Goal: Task Accomplishment & Management: Complete application form

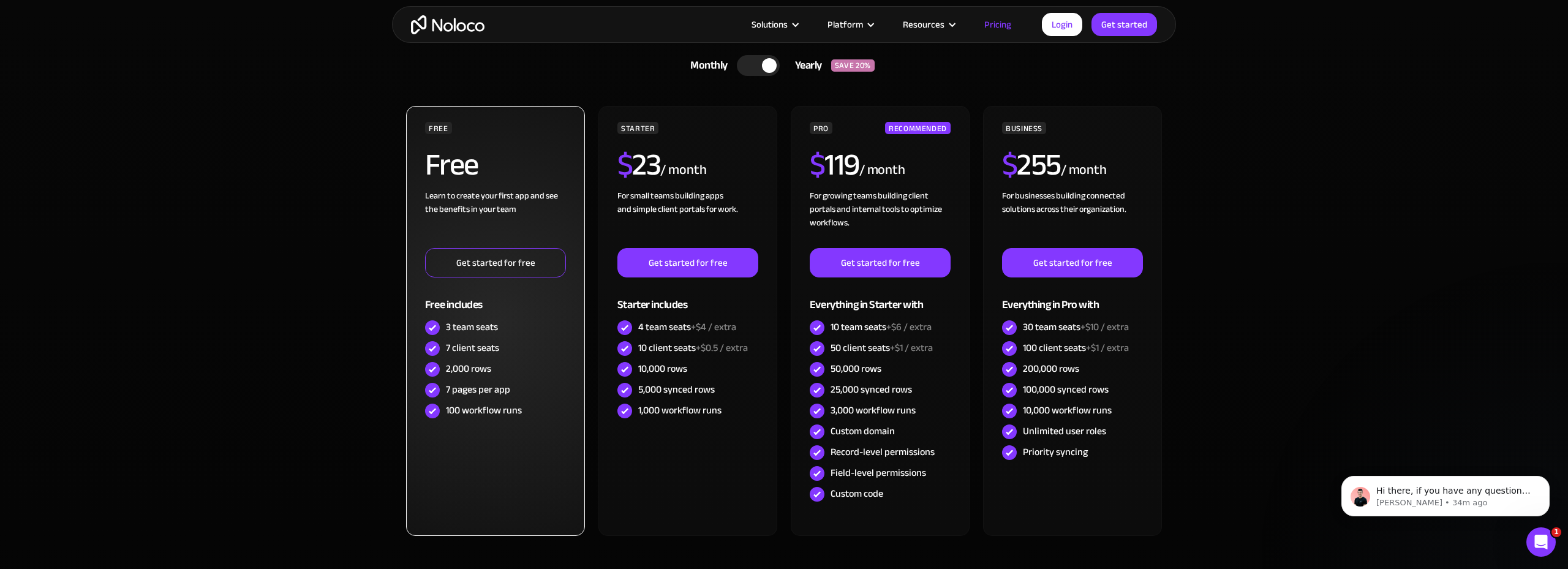
click at [475, 265] on link "Get started for free" at bounding box center [495, 263] width 141 height 29
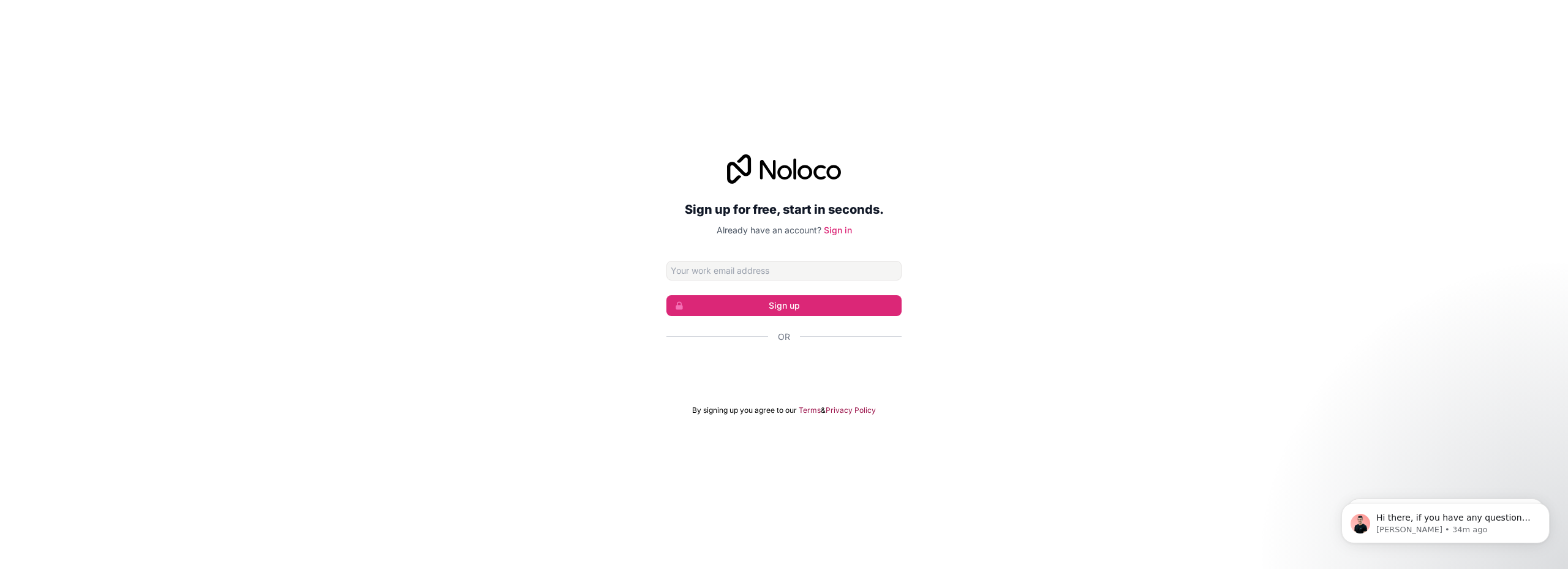
click at [769, 272] on input "Email address" at bounding box center [784, 271] width 235 height 20
click at [765, 372] on div "Sign in with Google. Opens in new tab" at bounding box center [784, 369] width 235 height 27
click at [805, 272] on input "Email address" at bounding box center [784, 271] width 235 height 20
type input "jwheeler@ward-humphrey.com"
click at [823, 301] on button "Sign up" at bounding box center [784, 305] width 235 height 21
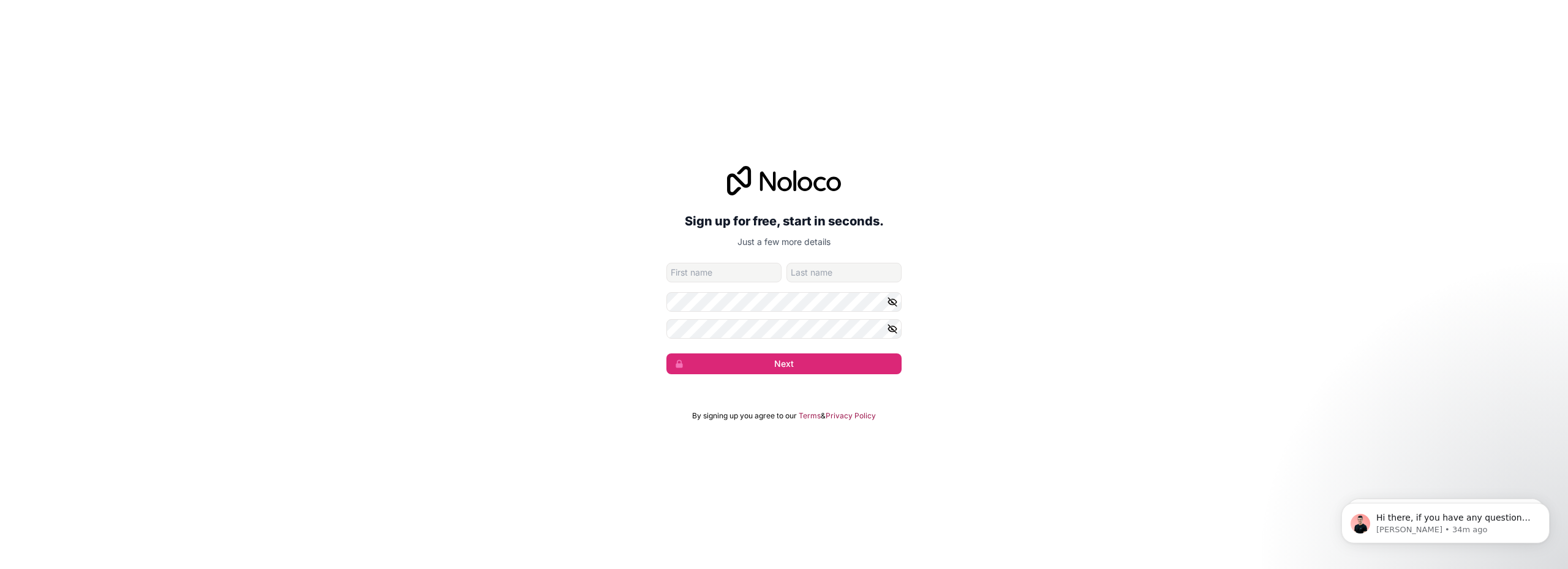
click at [695, 273] on input "given-name" at bounding box center [723, 272] width 115 height 20
type input "Jeff"
type input "Wheeler"
click at [666, 354] on button "Next" at bounding box center [784, 364] width 235 height 21
click at [745, 374] on div "Sign up for free, start in seconds. Just a few more details jwheeler@ward-humph…" at bounding box center [784, 270] width 1568 height 242
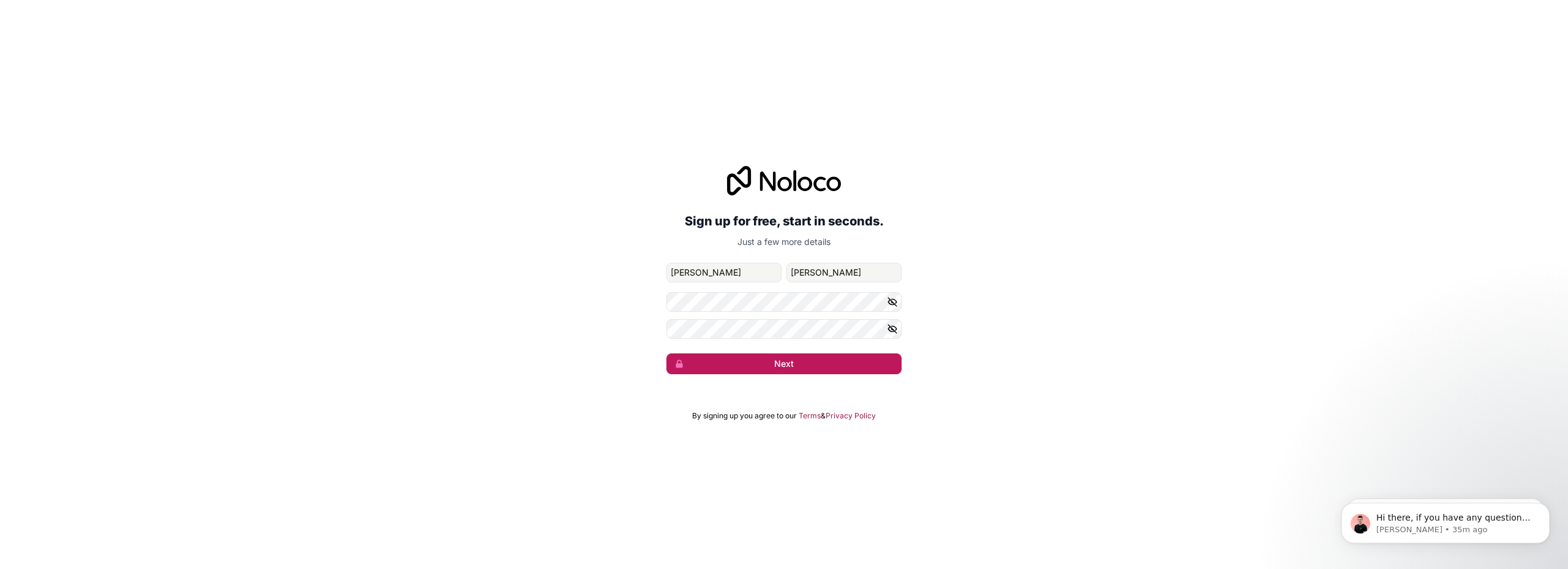
click at [758, 357] on button "Next" at bounding box center [784, 364] width 235 height 21
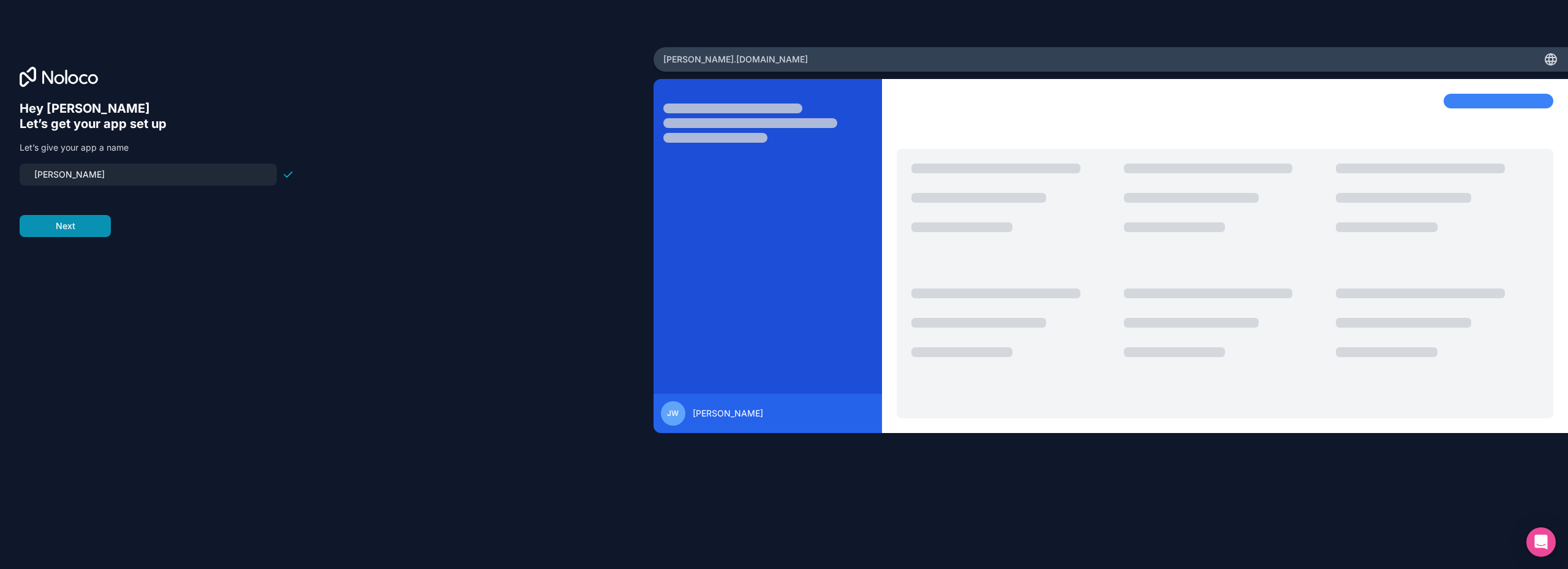
click at [96, 229] on button "Next" at bounding box center [66, 226] width 92 height 22
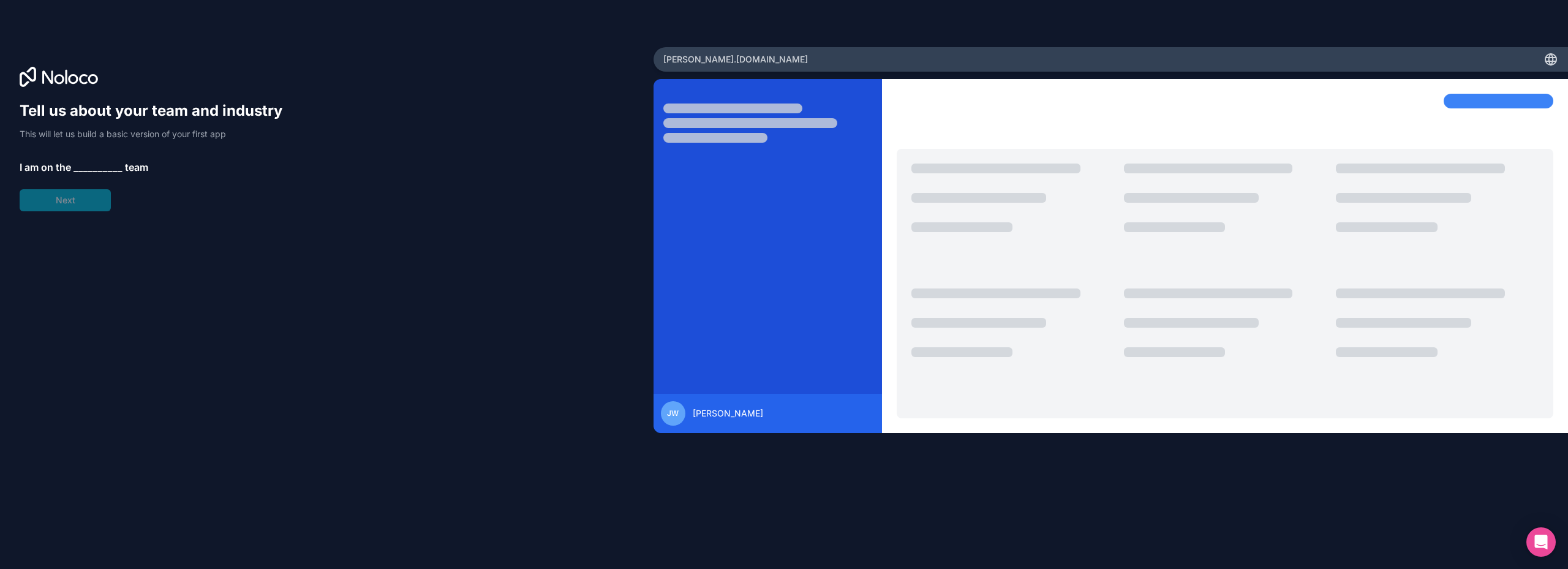
click at [96, 163] on span "__________" at bounding box center [98, 167] width 49 height 15
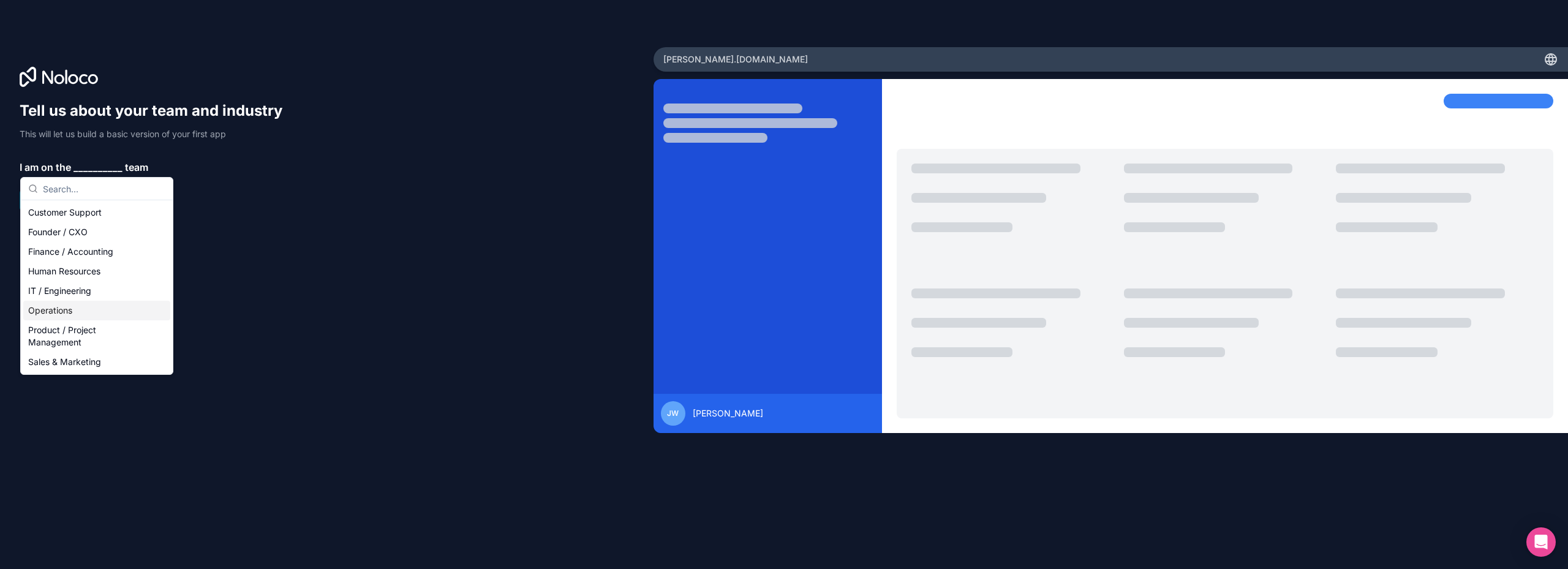
click at [131, 304] on div "Operations" at bounding box center [97, 310] width 147 height 20
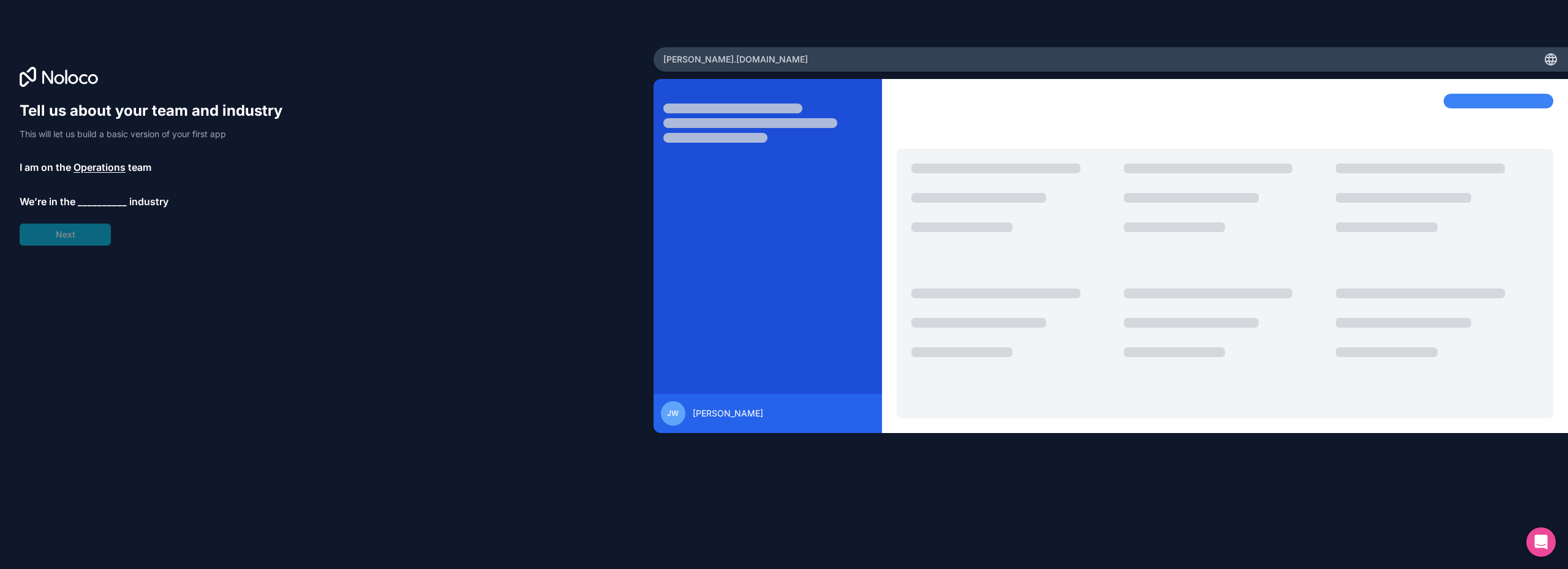
click at [93, 201] on span "__________" at bounding box center [102, 201] width 49 height 15
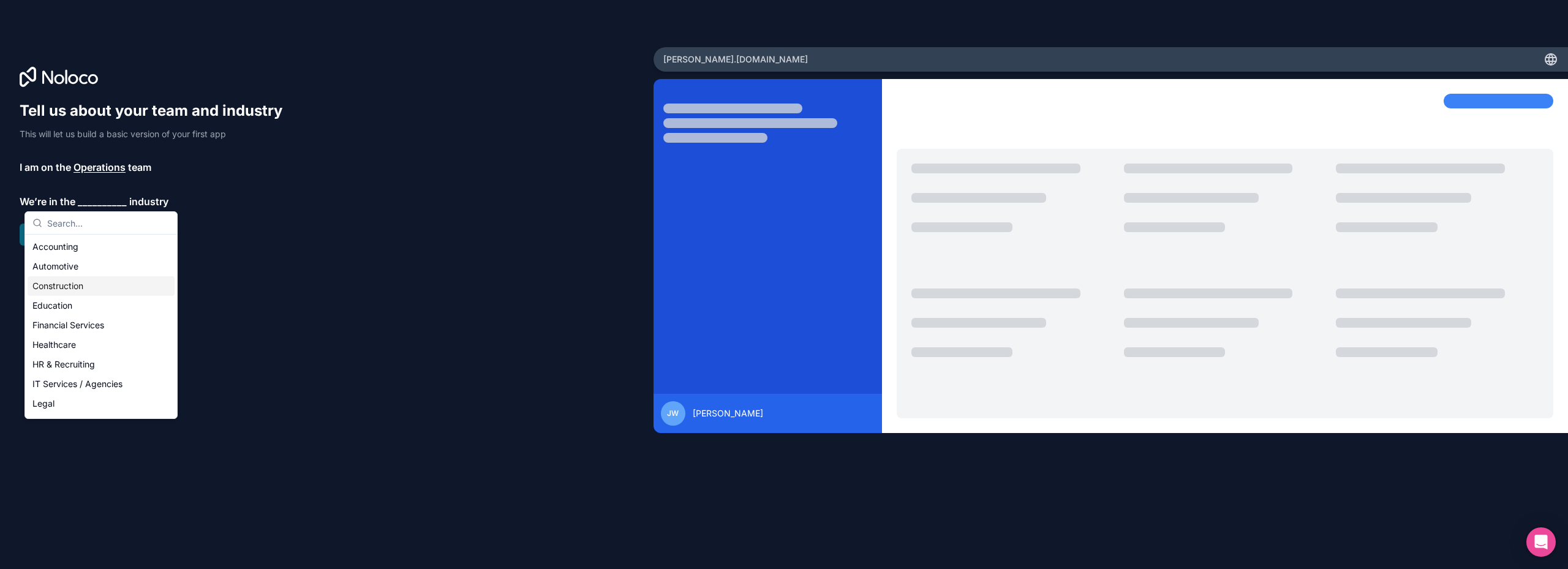
click at [73, 286] on div "Construction" at bounding box center [101, 285] width 147 height 20
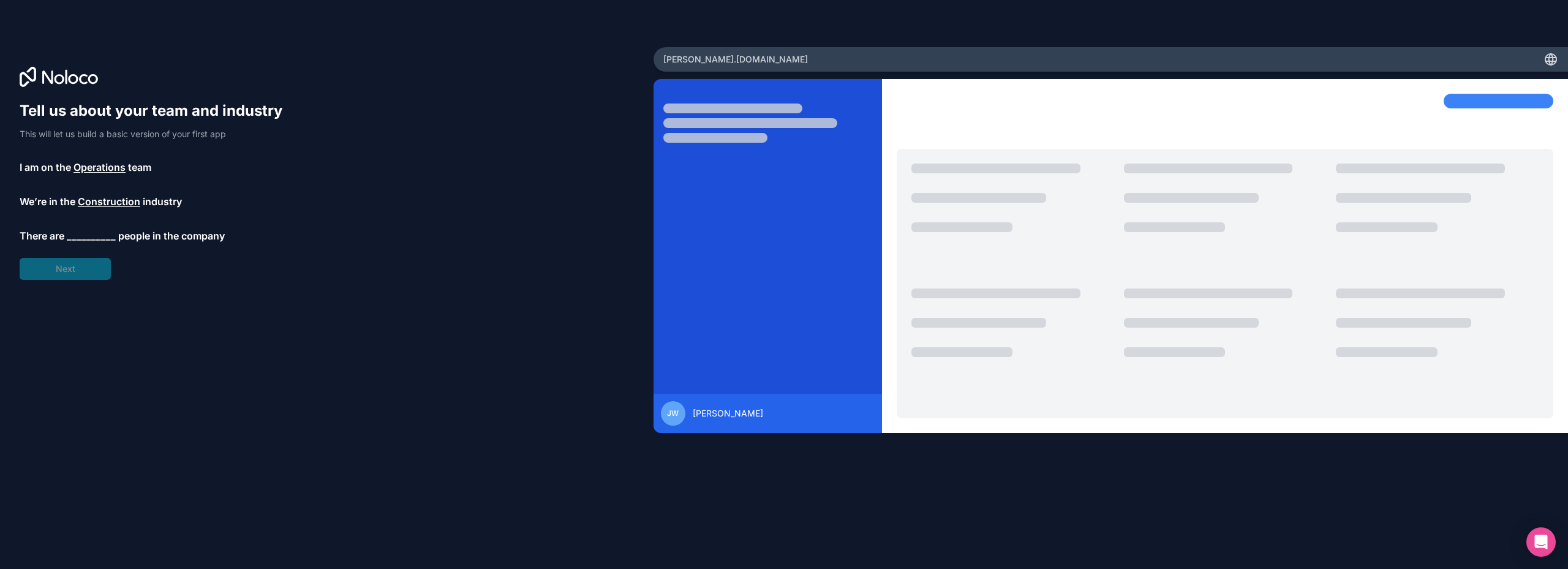
click at [93, 237] on span "__________" at bounding box center [91, 235] width 49 height 15
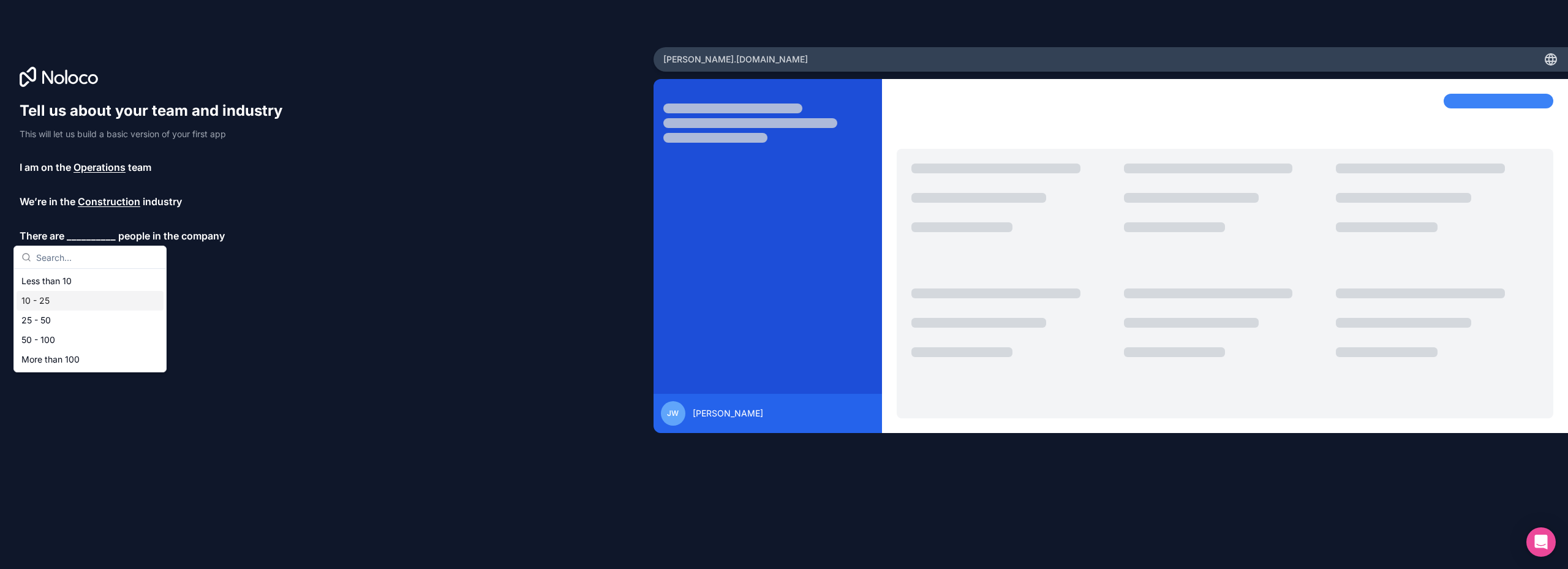
click at [95, 293] on div "10 - 25" at bounding box center [90, 300] width 147 height 20
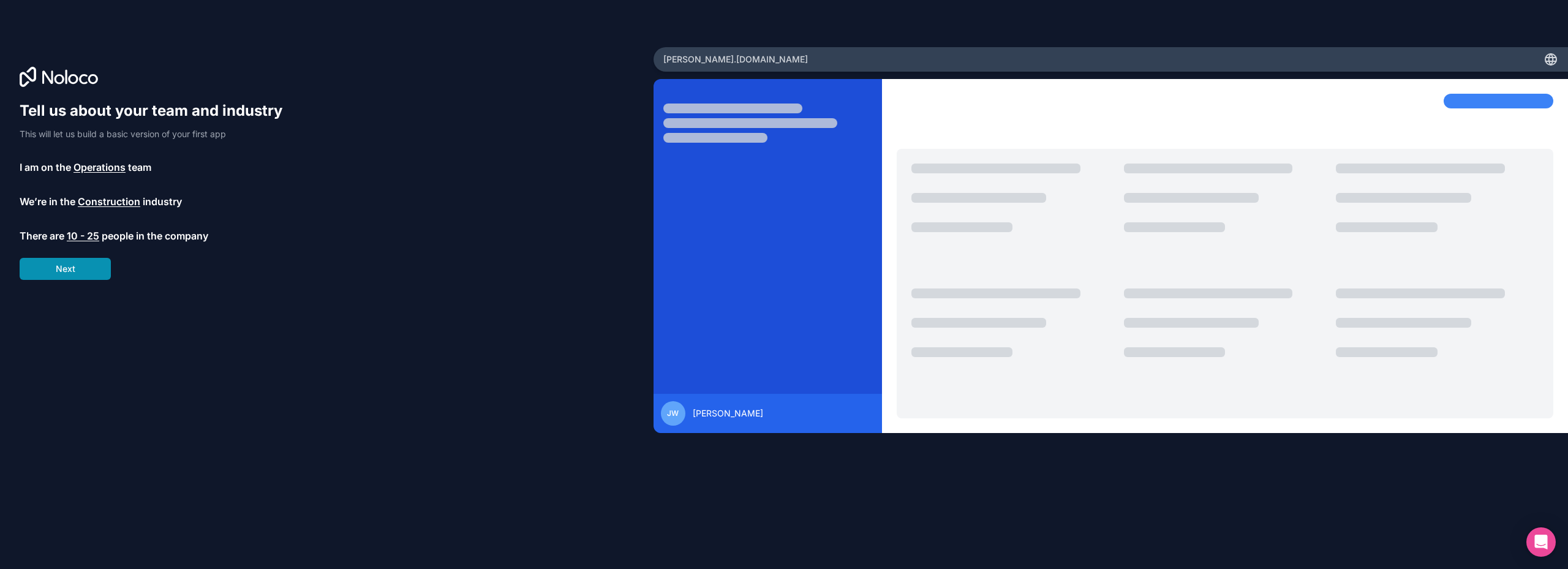
click at [98, 272] on button "Next" at bounding box center [66, 268] width 92 height 22
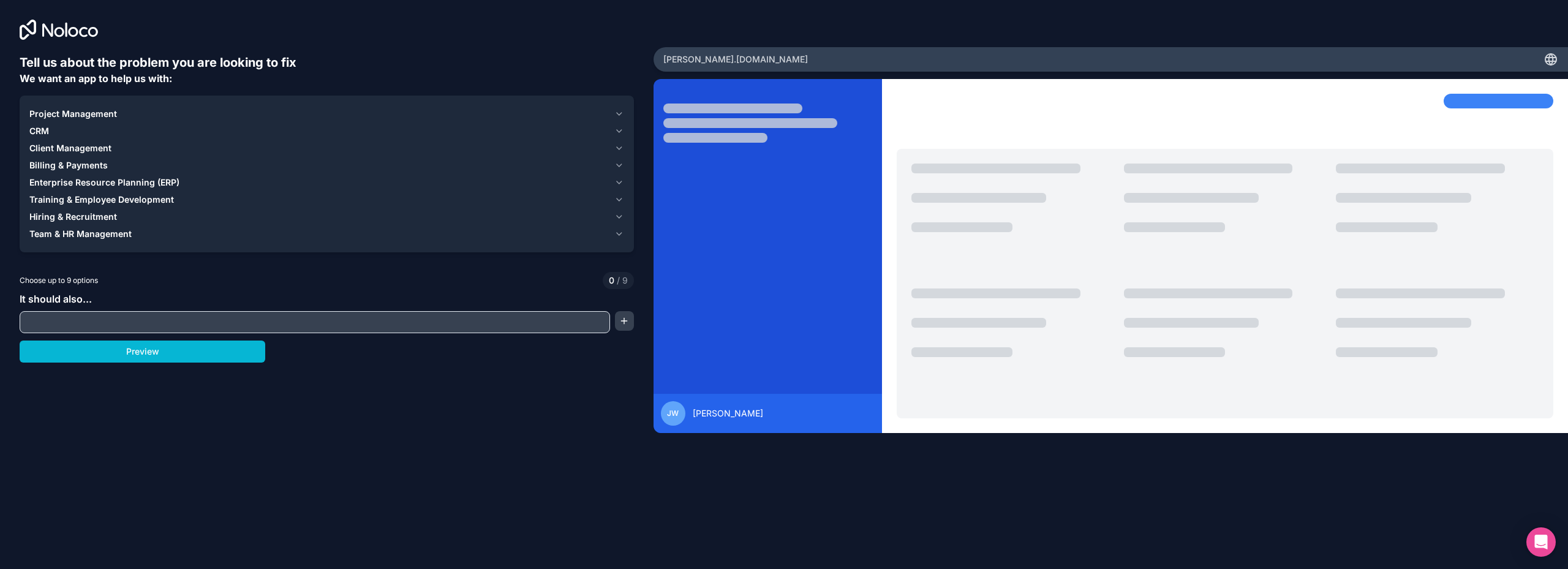
click at [176, 236] on div "Team & HR Management" at bounding box center [319, 233] width 580 height 12
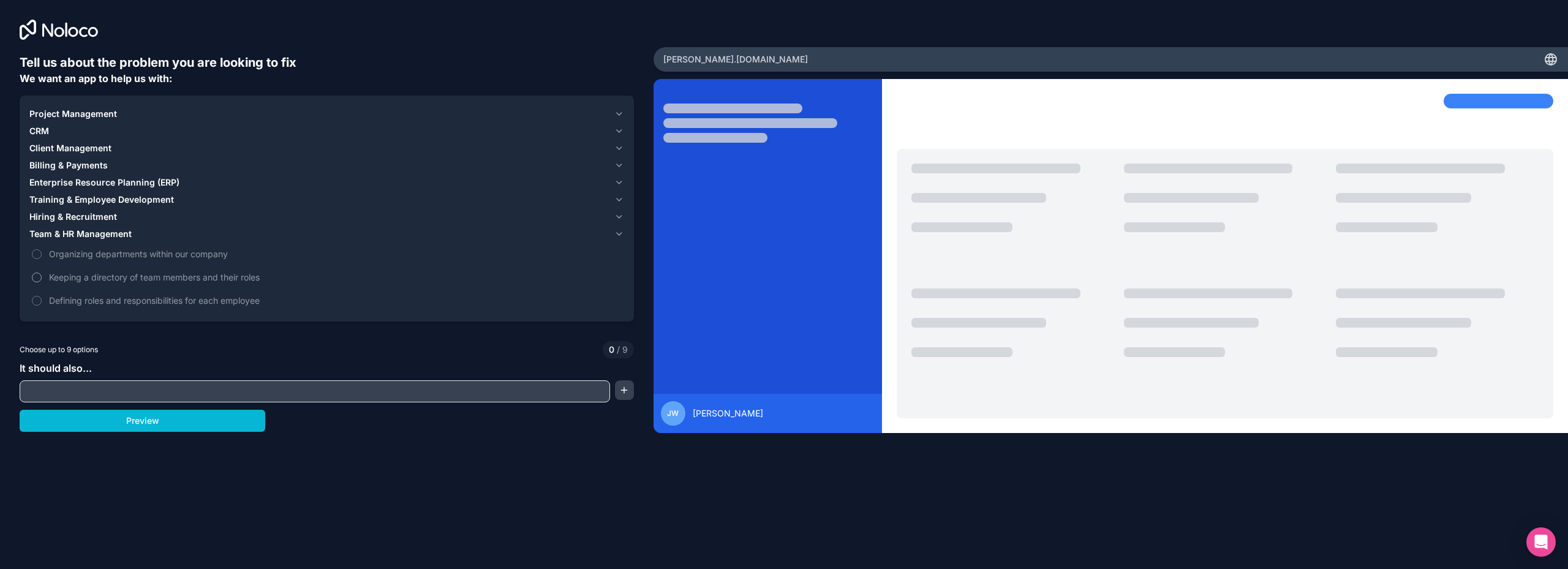
click at [37, 272] on label "Keeping a directory of team members and their roles" at bounding box center [327, 277] width 595 height 22
click at [37, 272] on button "Keeping a directory of team members and their roles" at bounding box center [36, 277] width 10 height 10
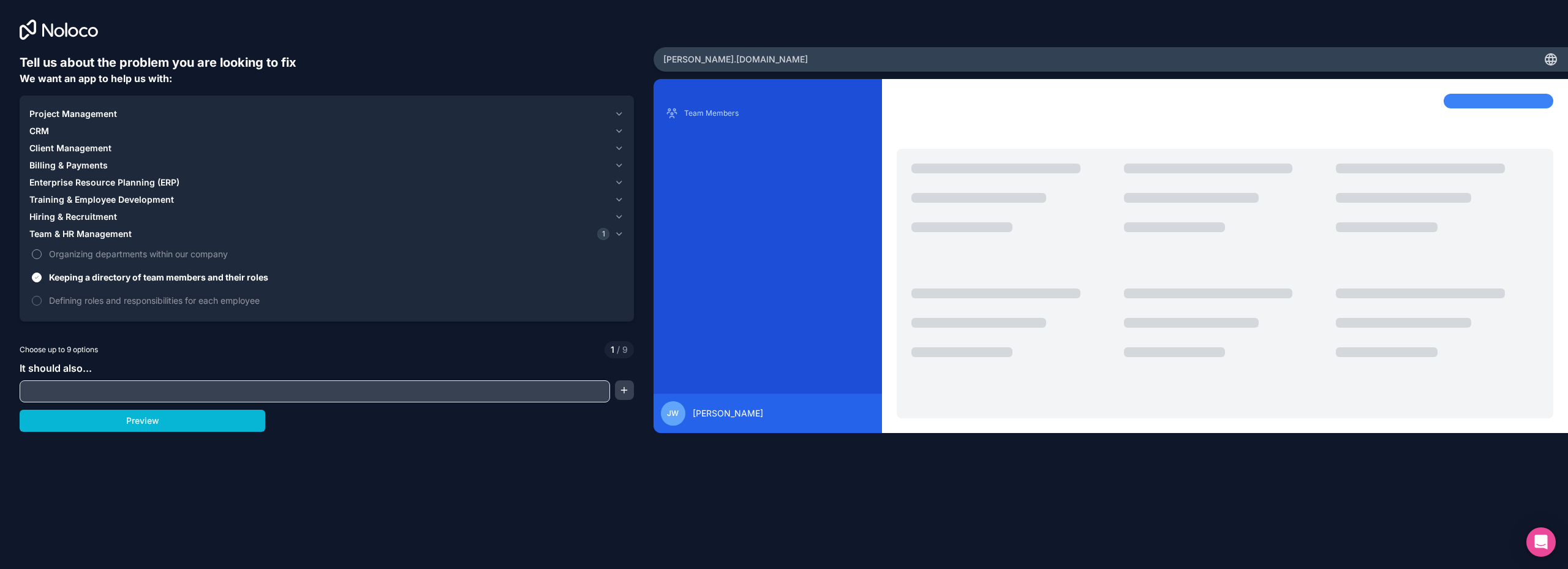
click at [48, 247] on label "Organizing departments within our company" at bounding box center [327, 253] width 595 height 22
click at [42, 249] on button "Organizing departments within our company" at bounding box center [36, 253] width 10 height 10
click at [93, 308] on label "Defining roles and responsibilities for each employee" at bounding box center [327, 300] width 595 height 22
click at [42, 305] on button "Defining roles and responsibilities for each employee" at bounding box center [36, 300] width 10 height 10
click at [114, 220] on span "Hiring & Recruitment" at bounding box center [73, 217] width 87 height 12
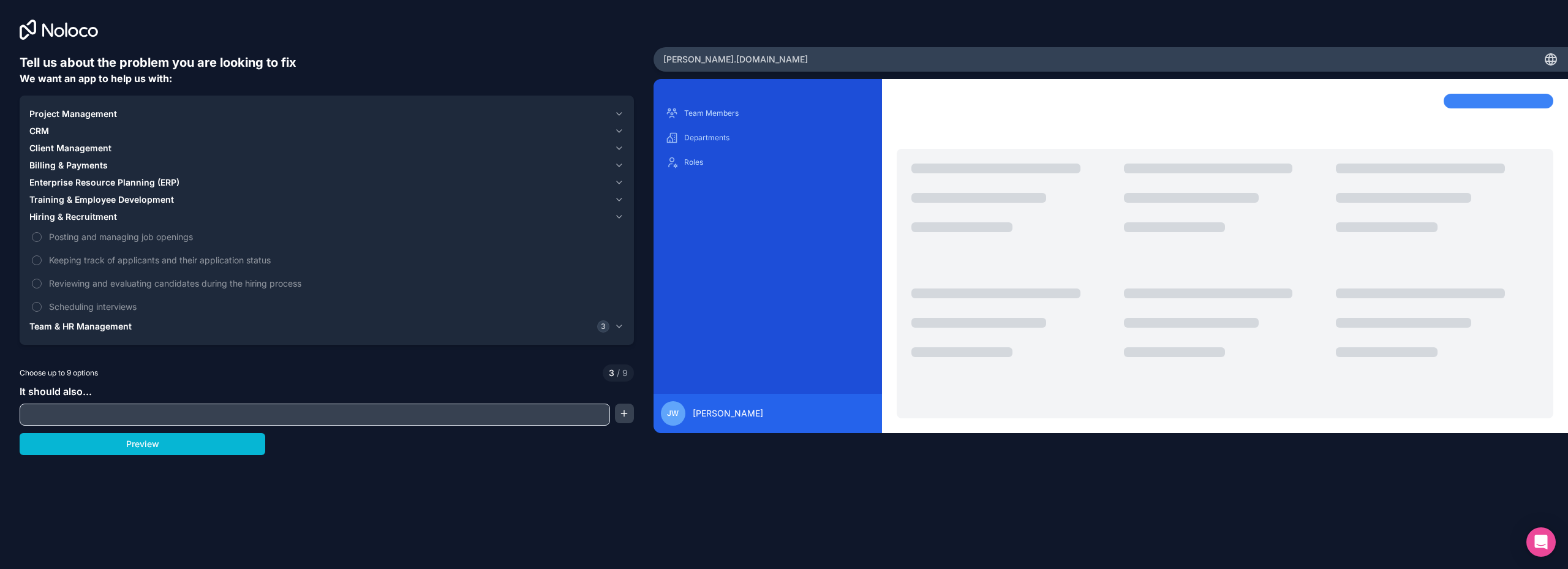
click at [89, 195] on span "Training & Employee Development" at bounding box center [101, 200] width 144 height 12
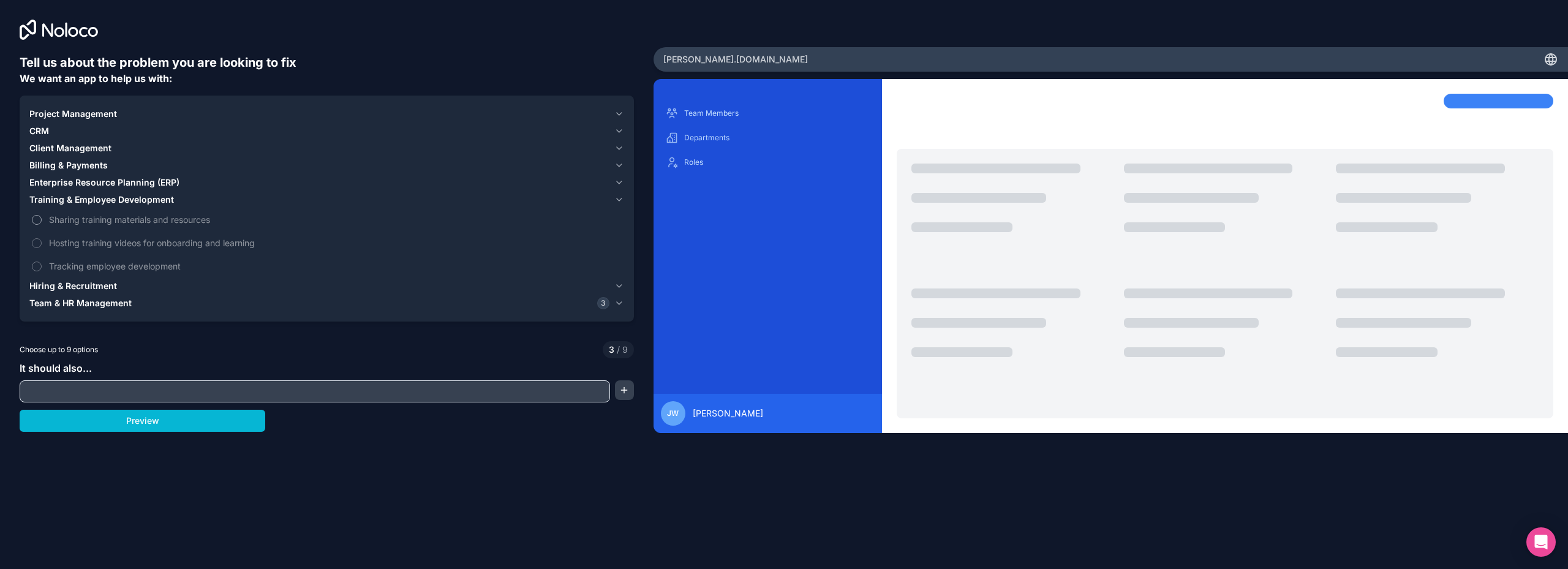
click at [133, 227] on label "Sharing training materials and resources" at bounding box center [327, 220] width 595 height 22
click at [42, 225] on button "Sharing training materials and resources" at bounding box center [36, 220] width 10 height 10
click at [142, 240] on span "Hosting training videos for onboarding and learning" at bounding box center [336, 242] width 573 height 13
click at [42, 240] on button "Hosting training videos for onboarding and learning" at bounding box center [36, 242] width 10 height 10
click at [163, 261] on span "Tracking employee development" at bounding box center [336, 265] width 573 height 13
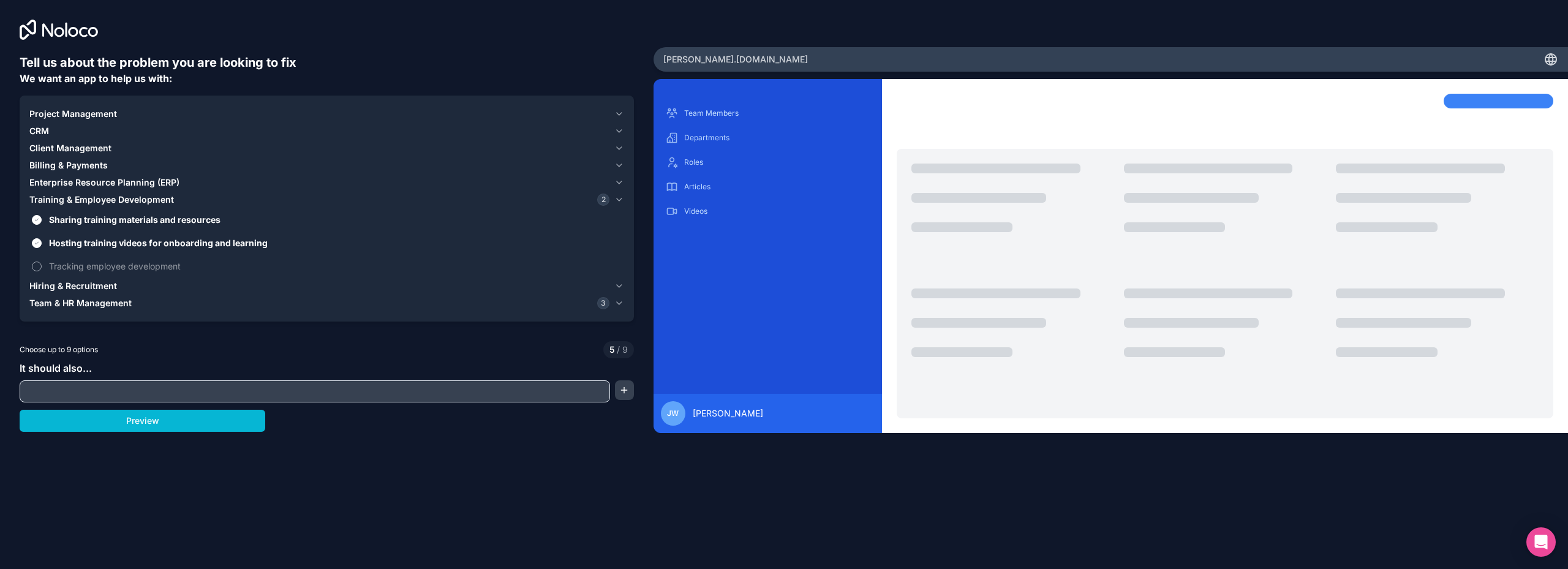
click at [42, 261] on button "Tracking employee development" at bounding box center [36, 265] width 10 height 10
click at [157, 185] on span "Enterprise Resource Planning (ERP)" at bounding box center [104, 182] width 150 height 12
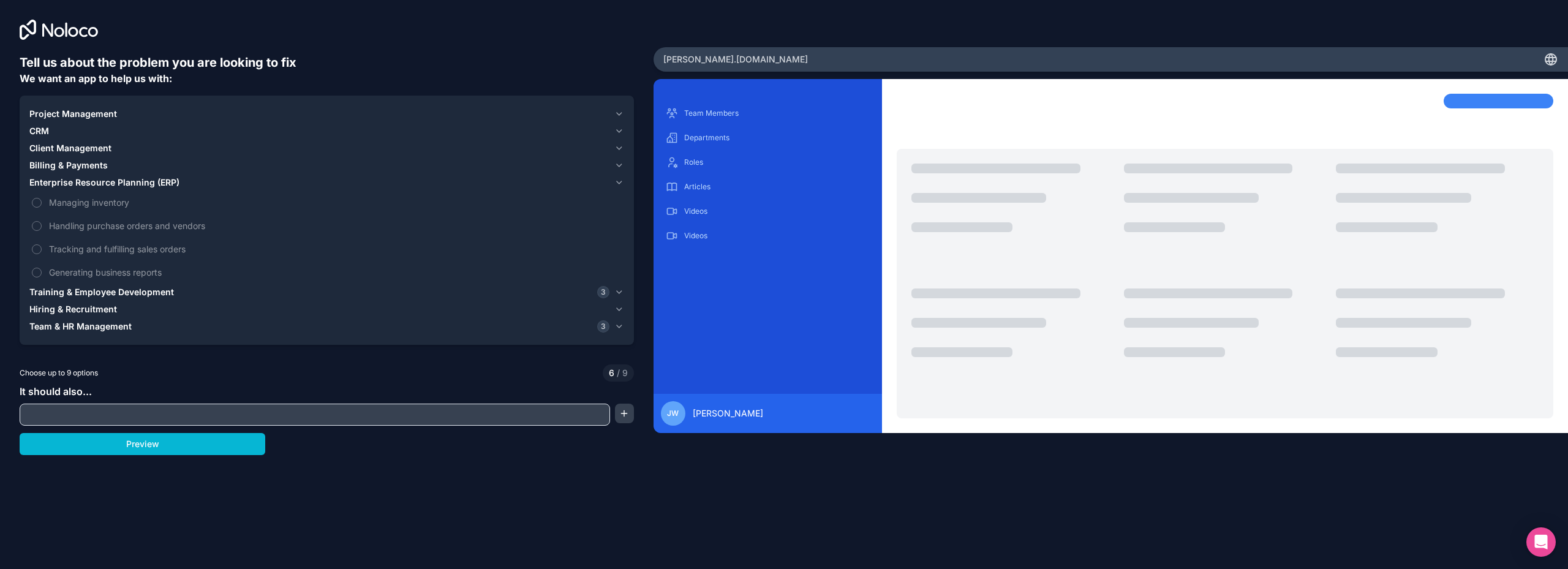
click at [157, 185] on span "Enterprise Resource Planning (ERP)" at bounding box center [104, 182] width 150 height 12
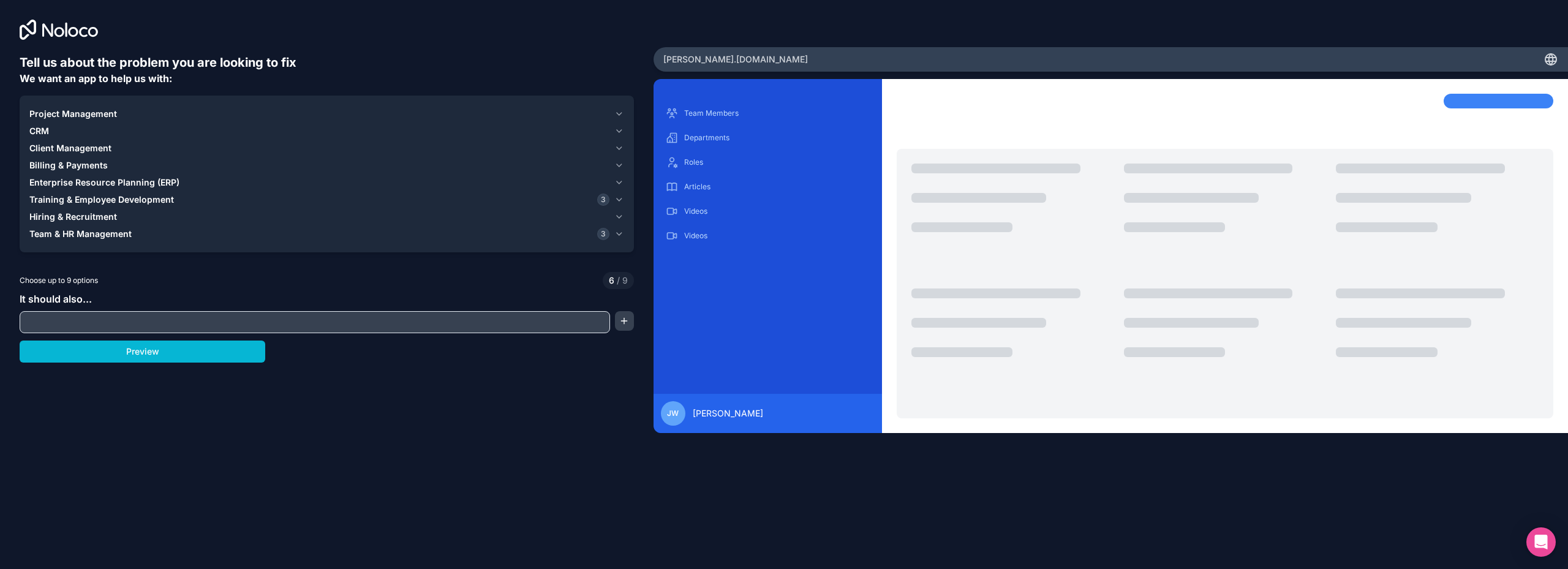
click at [86, 148] on span "Client Management" at bounding box center [70, 148] width 82 height 12
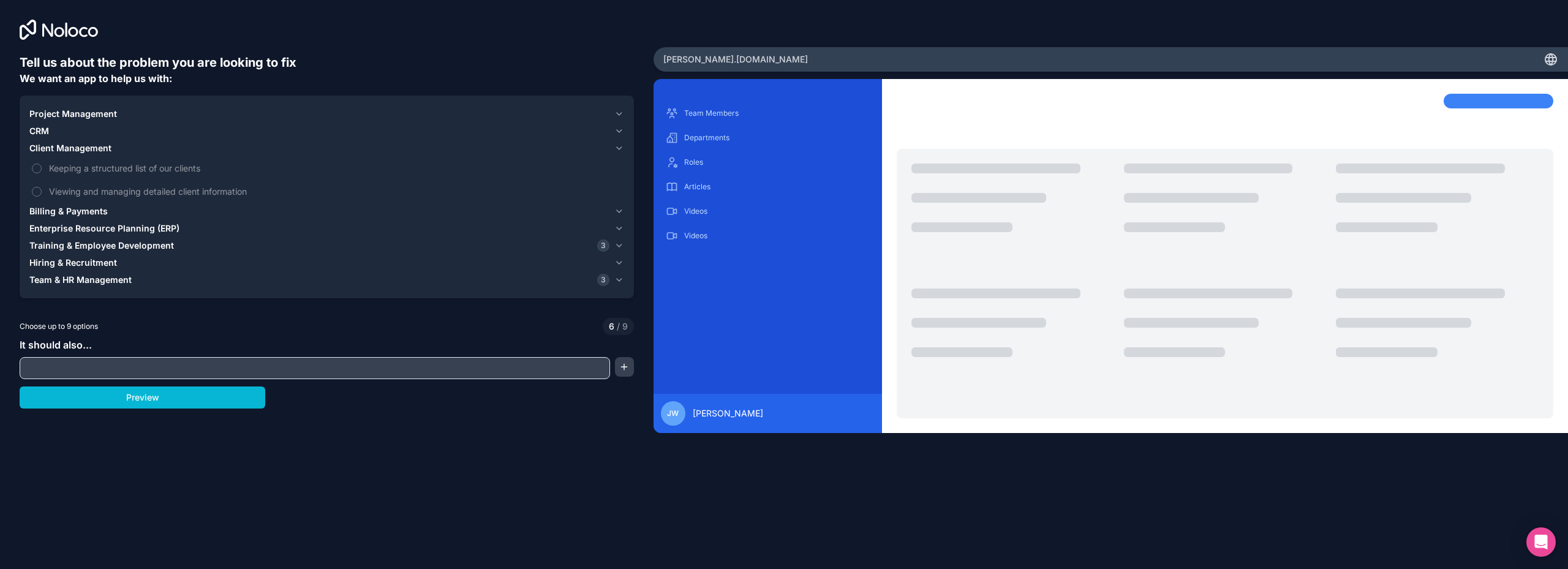
click at [121, 133] on div "CRM" at bounding box center [319, 131] width 580 height 12
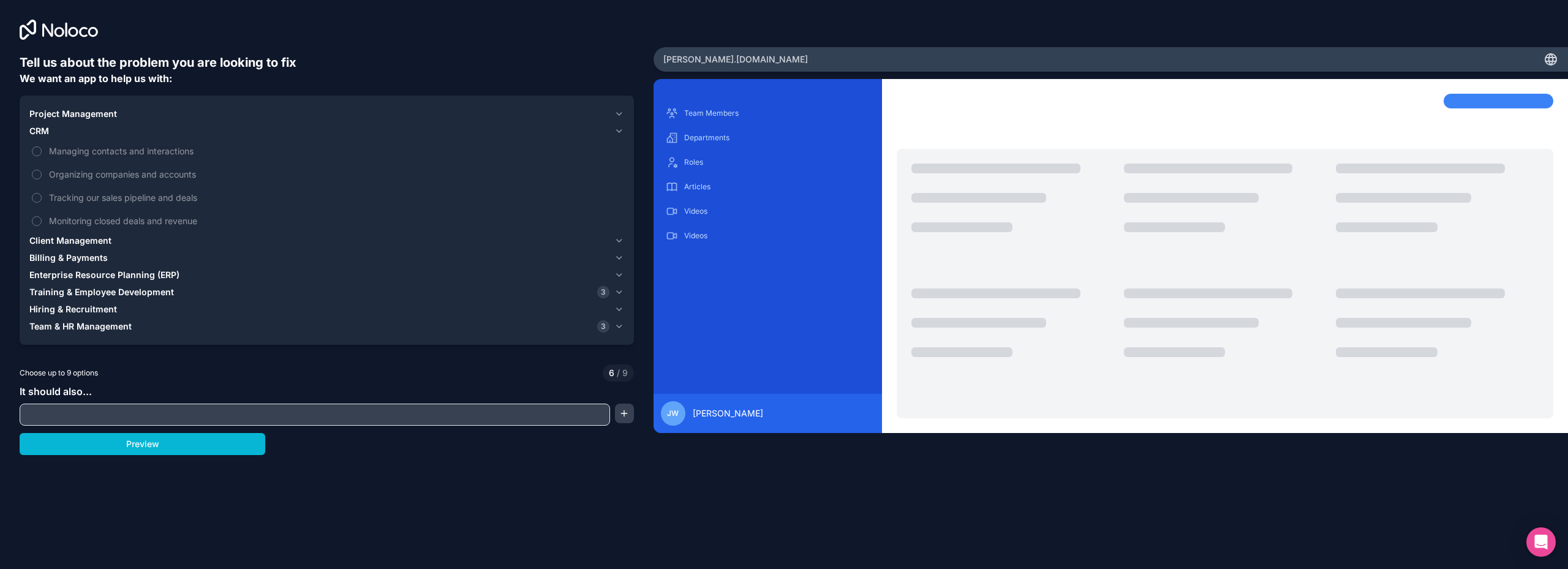
click at [153, 112] on div "Project Management" at bounding box center [319, 114] width 580 height 12
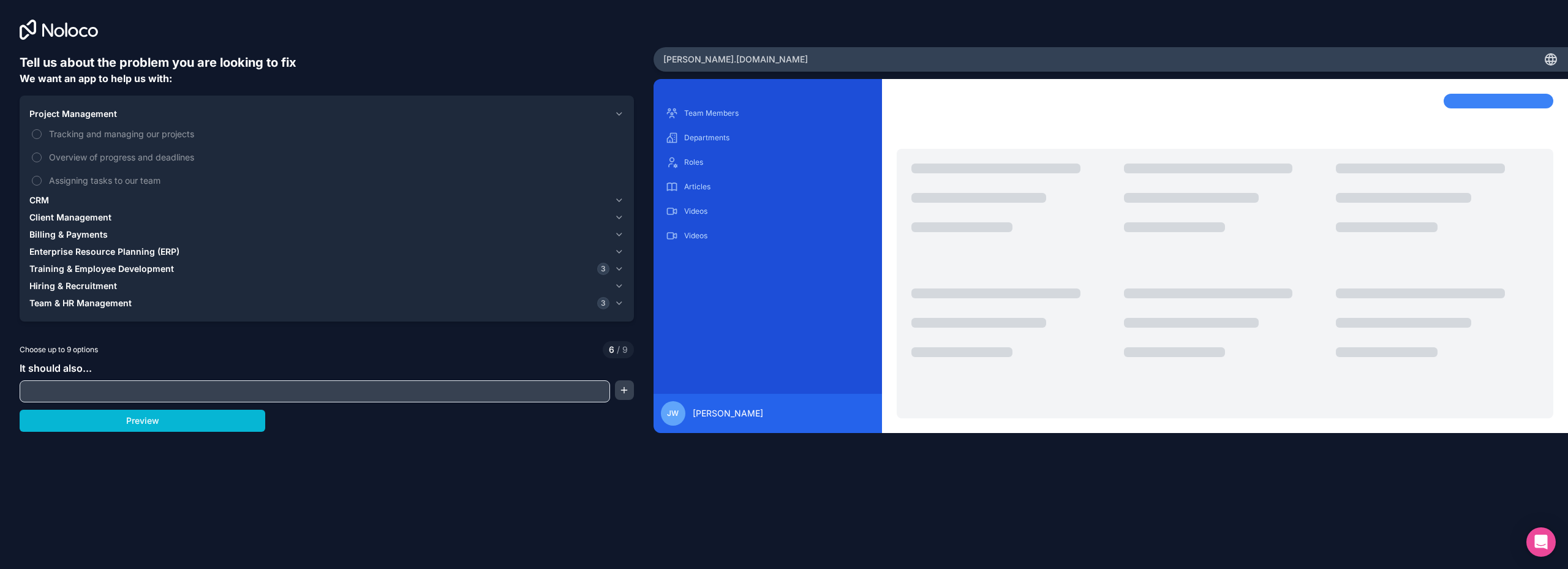
click at [153, 112] on div "Project Management" at bounding box center [319, 114] width 580 height 12
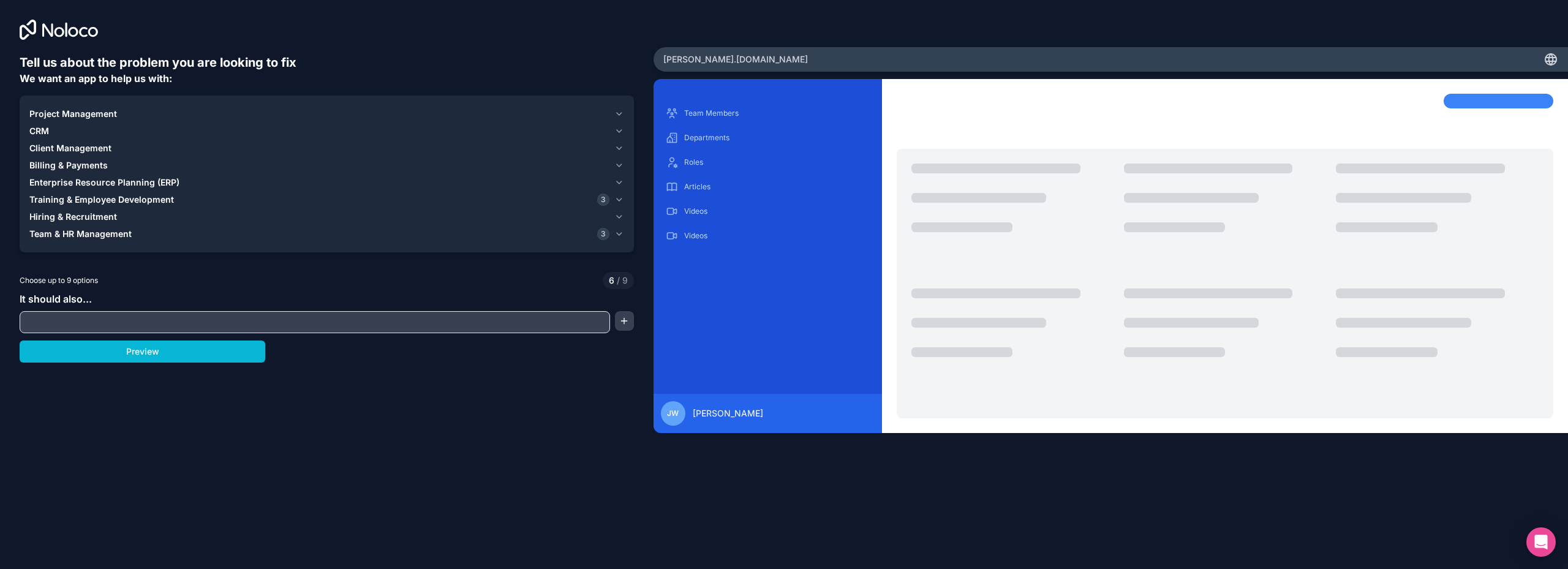
click at [155, 318] on input "text" at bounding box center [315, 323] width 585 height 17
click at [630, 318] on button "button" at bounding box center [624, 321] width 19 height 20
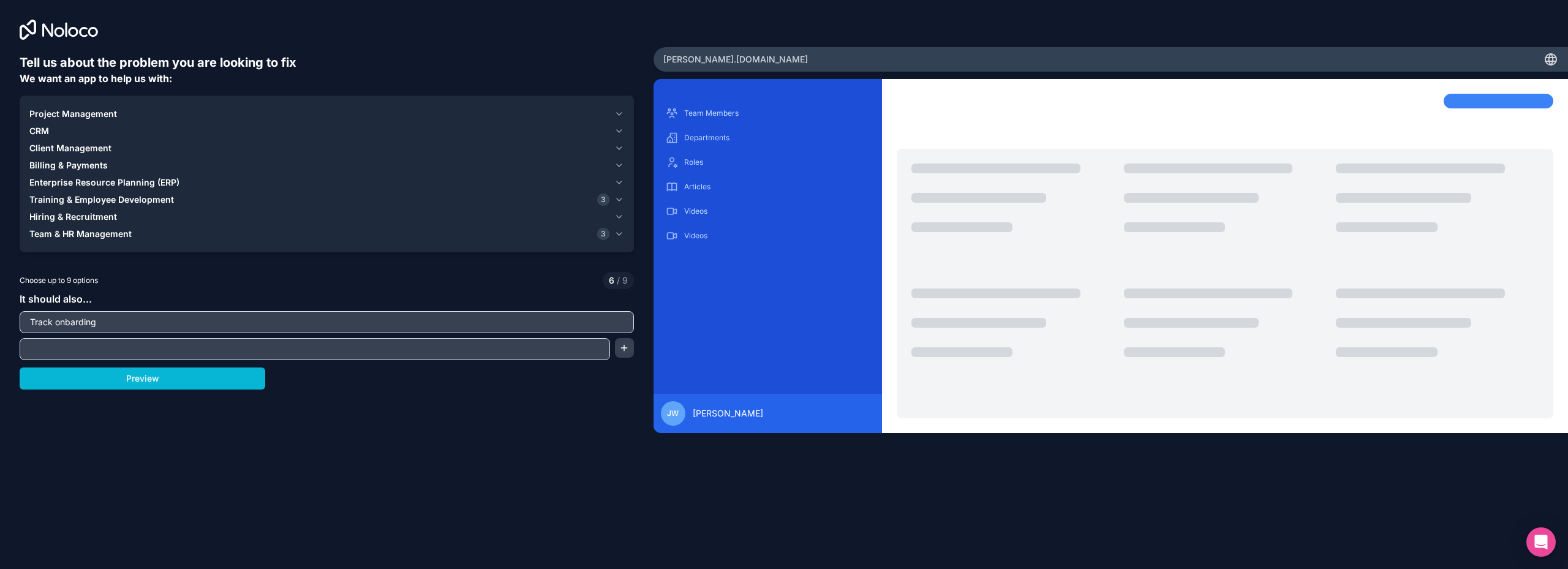
click at [57, 322] on input "Track onbarding" at bounding box center [326, 323] width 608 height 17
type input "Track and manage onbarding"
type input "Track Time off Days"
click at [219, 131] on div "CRM" at bounding box center [319, 131] width 580 height 12
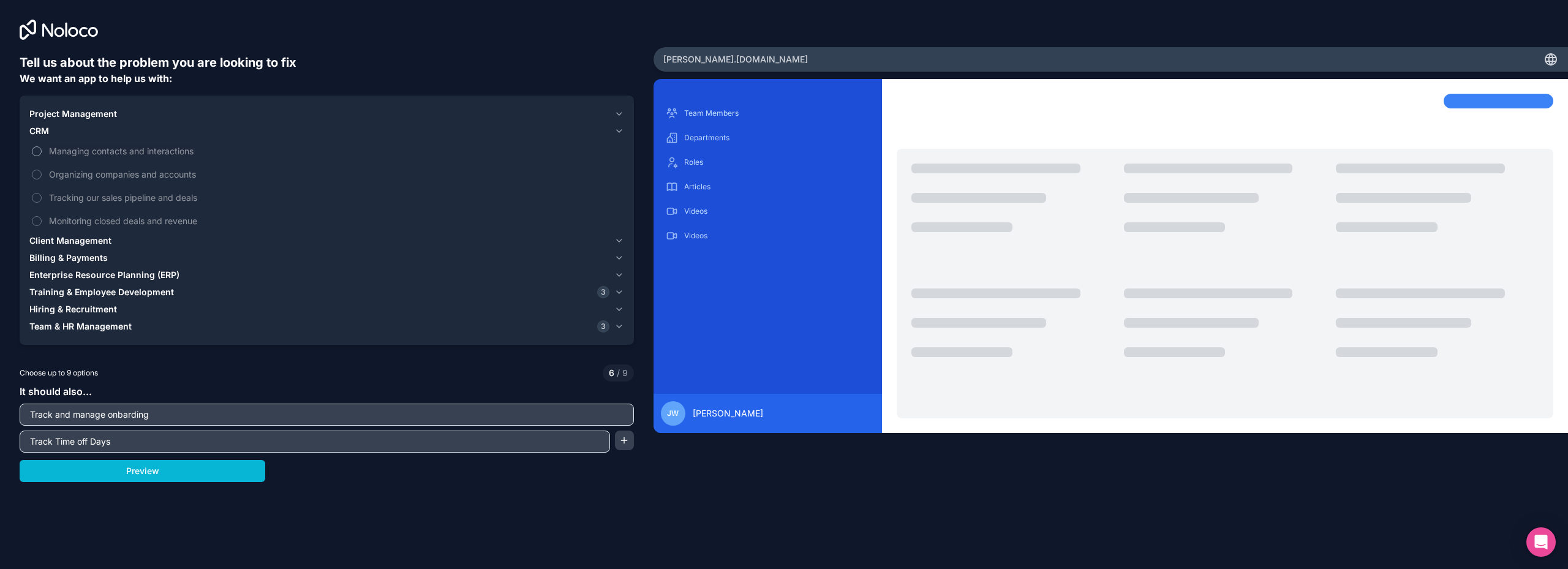
click at [136, 153] on span "Managing contacts and interactions" at bounding box center [336, 150] width 573 height 13
click at [42, 153] on button "Managing contacts and interactions" at bounding box center [36, 150] width 10 height 10
click at [133, 176] on span "Organizing companies and accounts" at bounding box center [336, 174] width 573 height 13
click at [42, 176] on button "Organizing companies and accounts" at bounding box center [36, 174] width 10 height 10
click at [142, 198] on span "Tracking our sales pipeline and deals" at bounding box center [336, 197] width 573 height 13
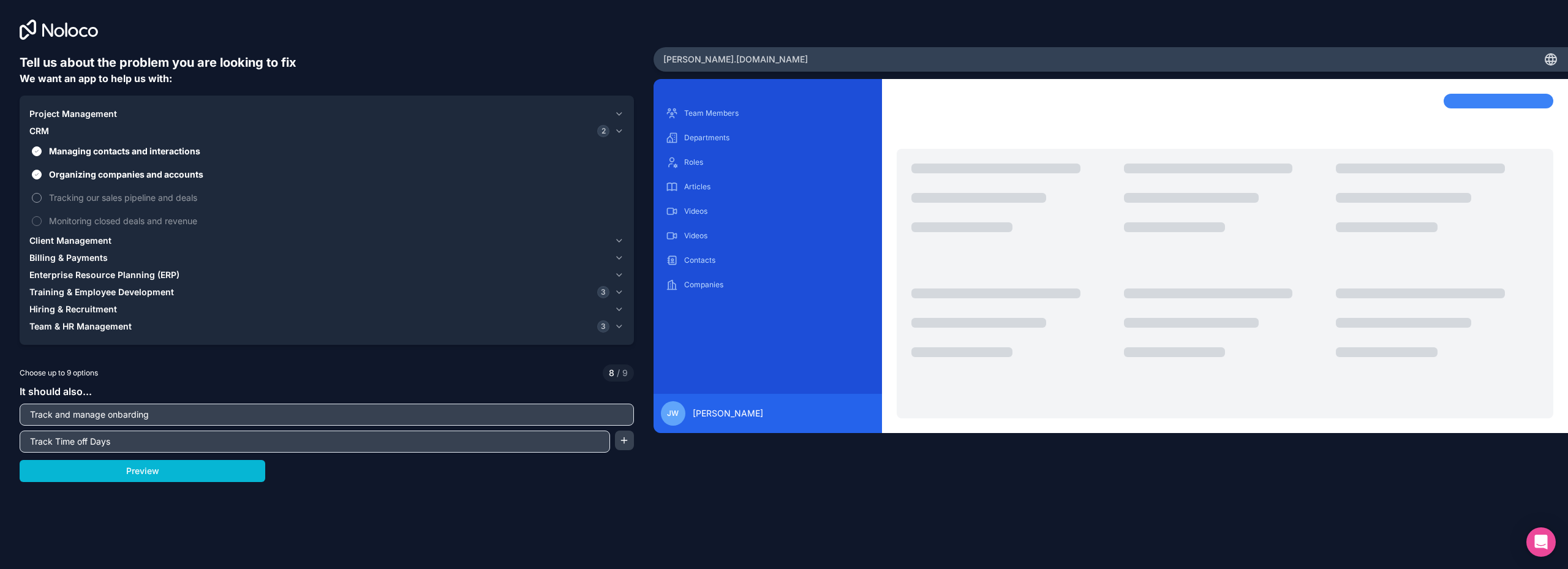
click at [155, 195] on span "Tracking our sales pipeline and deals" at bounding box center [336, 197] width 573 height 13
click at [42, 195] on button "Tracking our sales pipeline and deals" at bounding box center [36, 197] width 10 height 10
click at [176, 214] on label "Monitoring closed deals and revenue" at bounding box center [327, 221] width 595 height 22
click at [180, 215] on span "Monitoring closed deals and revenue" at bounding box center [336, 221] width 573 height 13
click at [135, 217] on span "Monitoring closed deals and revenue" at bounding box center [336, 221] width 573 height 13
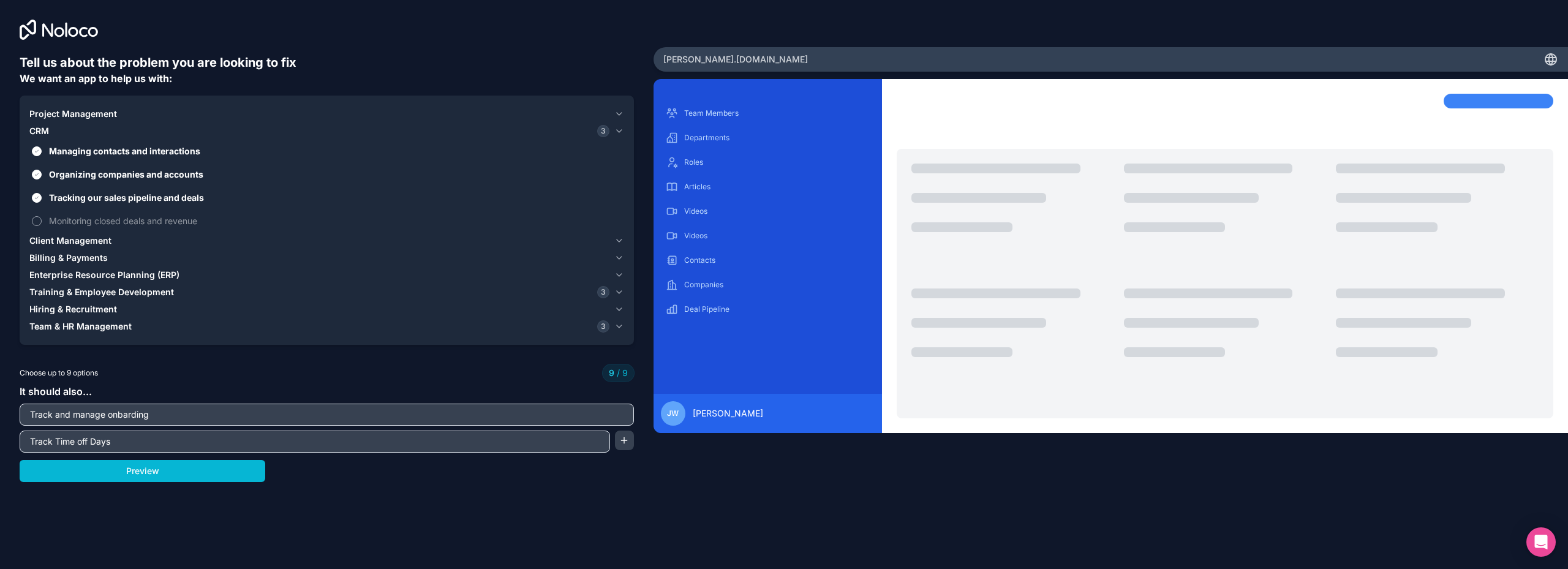
click at [39, 230] on label "Monitoring closed deals and revenue" at bounding box center [327, 221] width 595 height 22
click at [35, 227] on label "Monitoring closed deals and revenue" at bounding box center [327, 221] width 595 height 22
click at [35, 199] on button "Tracking our sales pipeline and deals" at bounding box center [36, 197] width 10 height 10
click at [121, 242] on div "Client Management" at bounding box center [319, 240] width 580 height 12
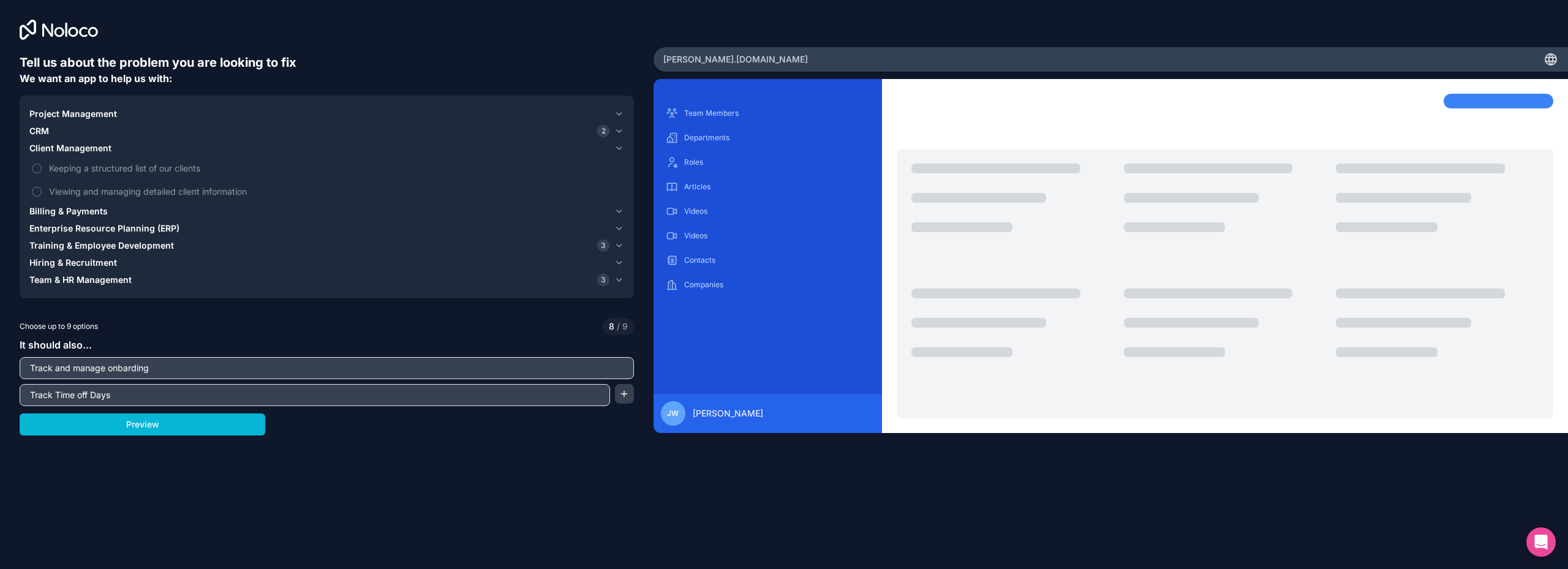
click at [54, 217] on span "Billing & Payments" at bounding box center [68, 211] width 79 height 12
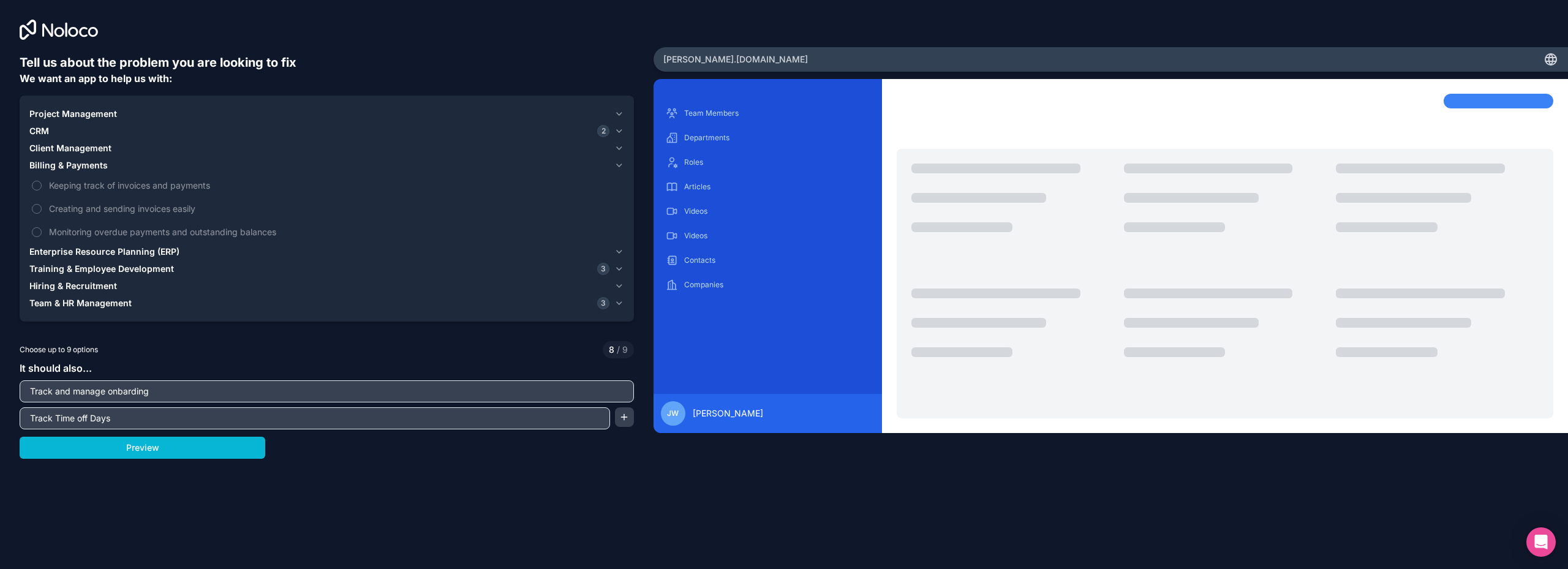
click at [70, 172] on button "Billing & Payments" at bounding box center [327, 165] width 595 height 17
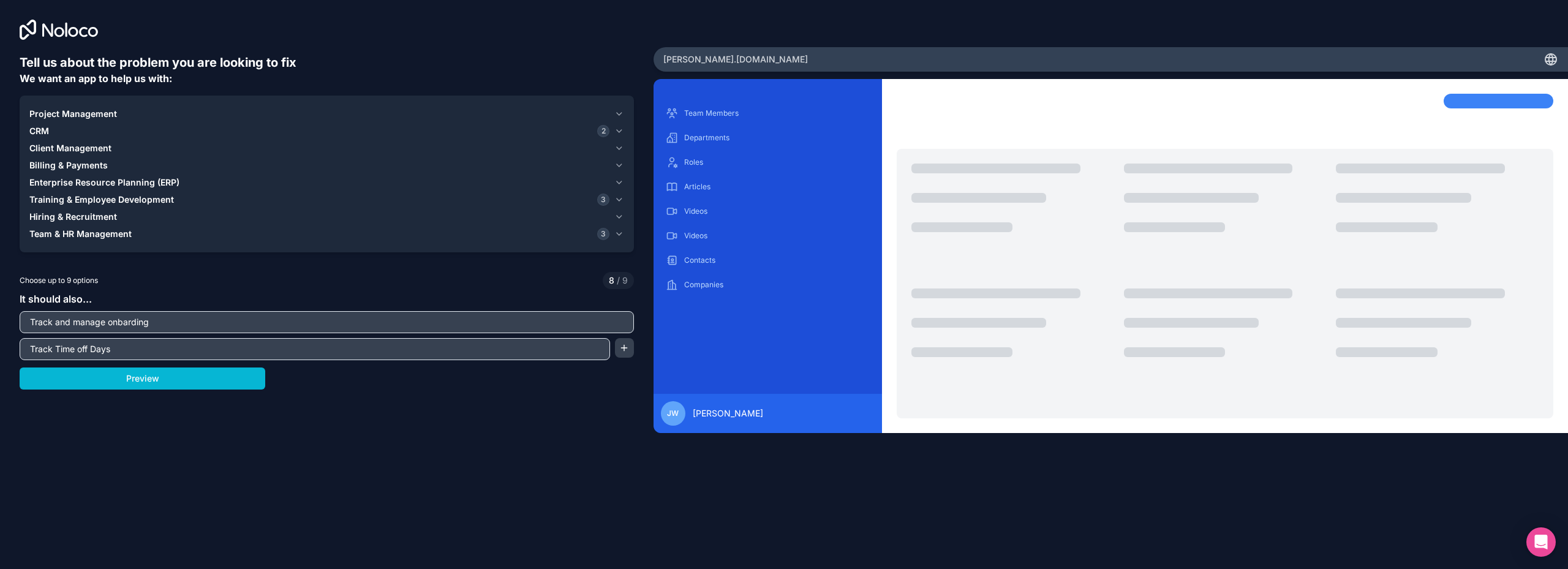
click at [84, 189] on button "Enterprise Resource Planning (ERP)" at bounding box center [327, 182] width 595 height 17
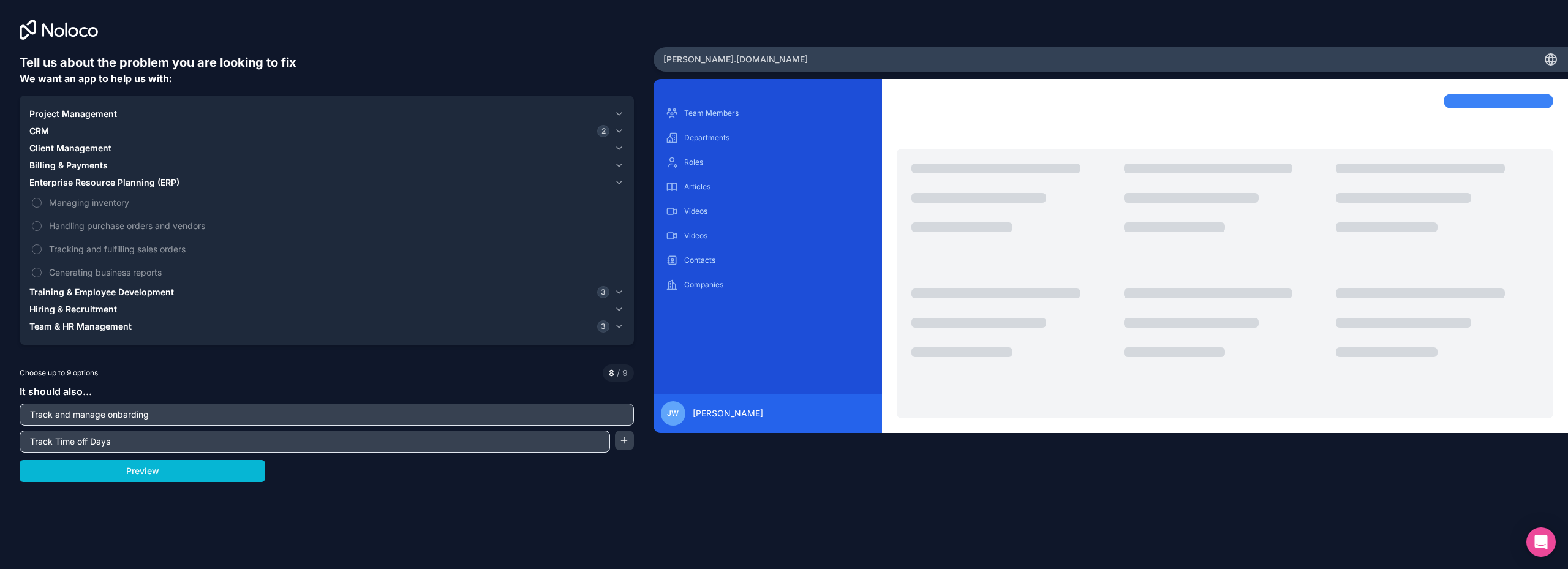
click at [84, 189] on button "Enterprise Resource Planning (ERP)" at bounding box center [327, 182] width 595 height 17
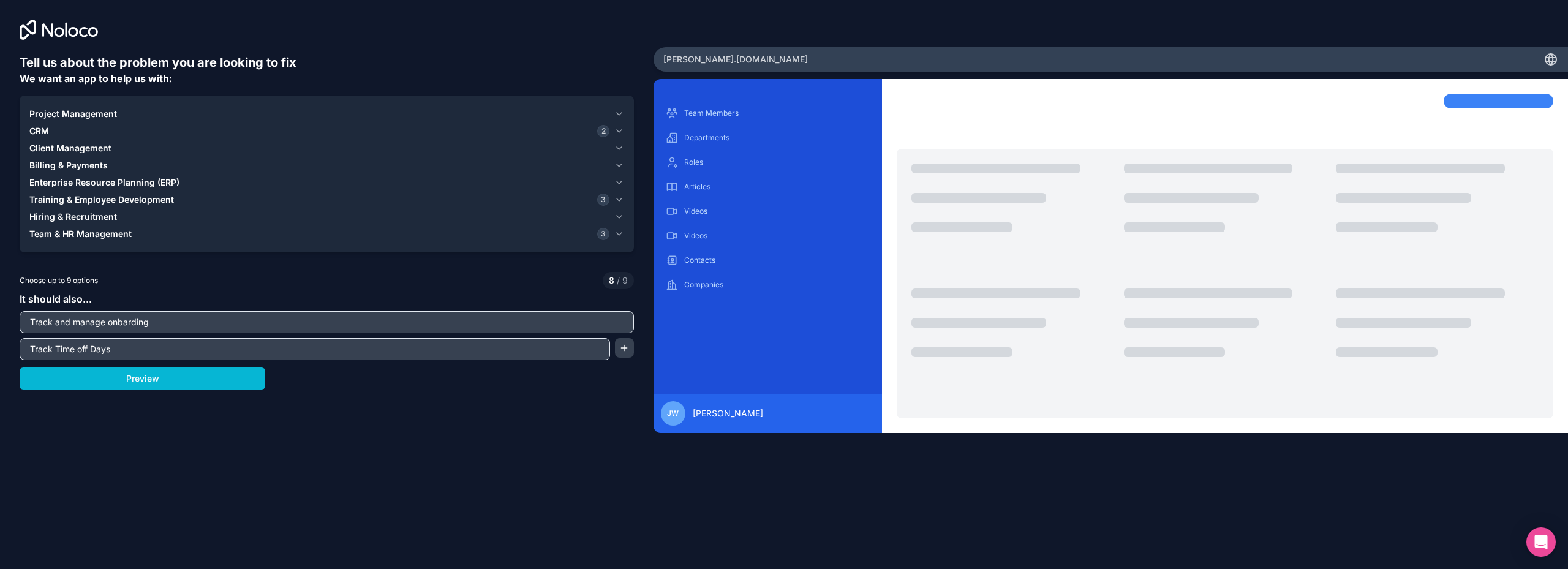
click at [87, 196] on span "Training & Employee Development" at bounding box center [101, 200] width 144 height 12
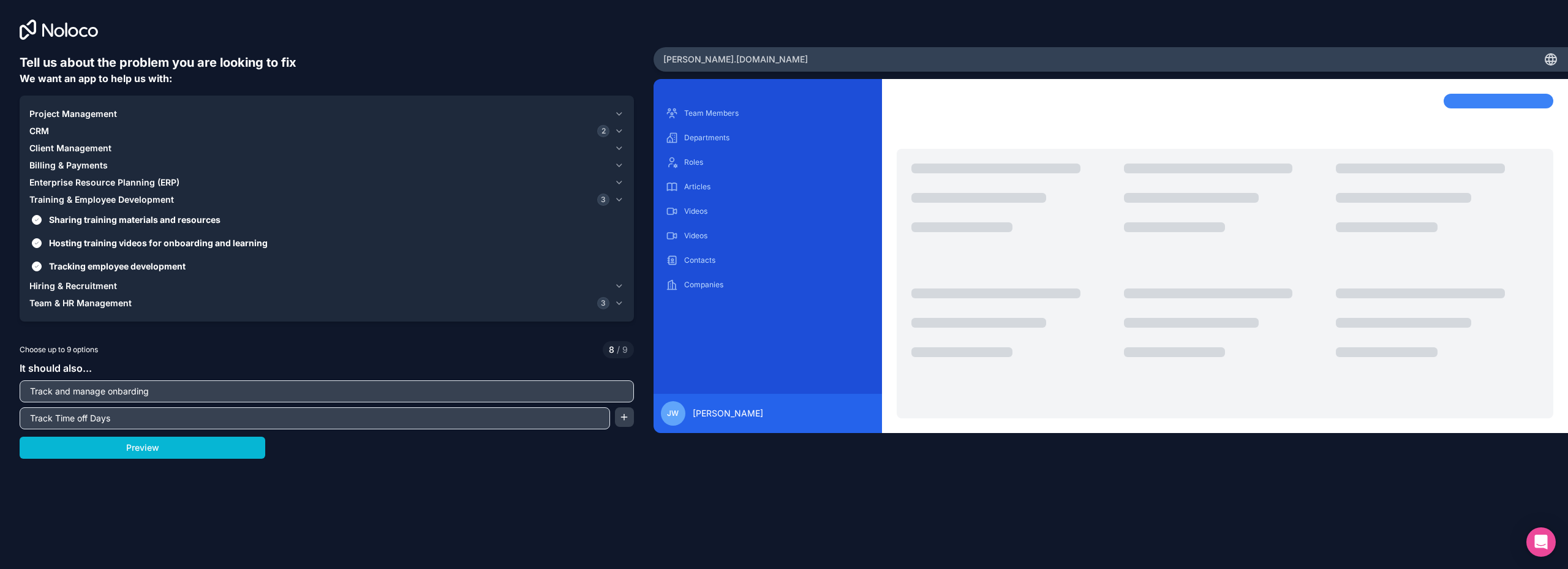
click at [87, 196] on span "Training & Employee Development" at bounding box center [101, 200] width 144 height 12
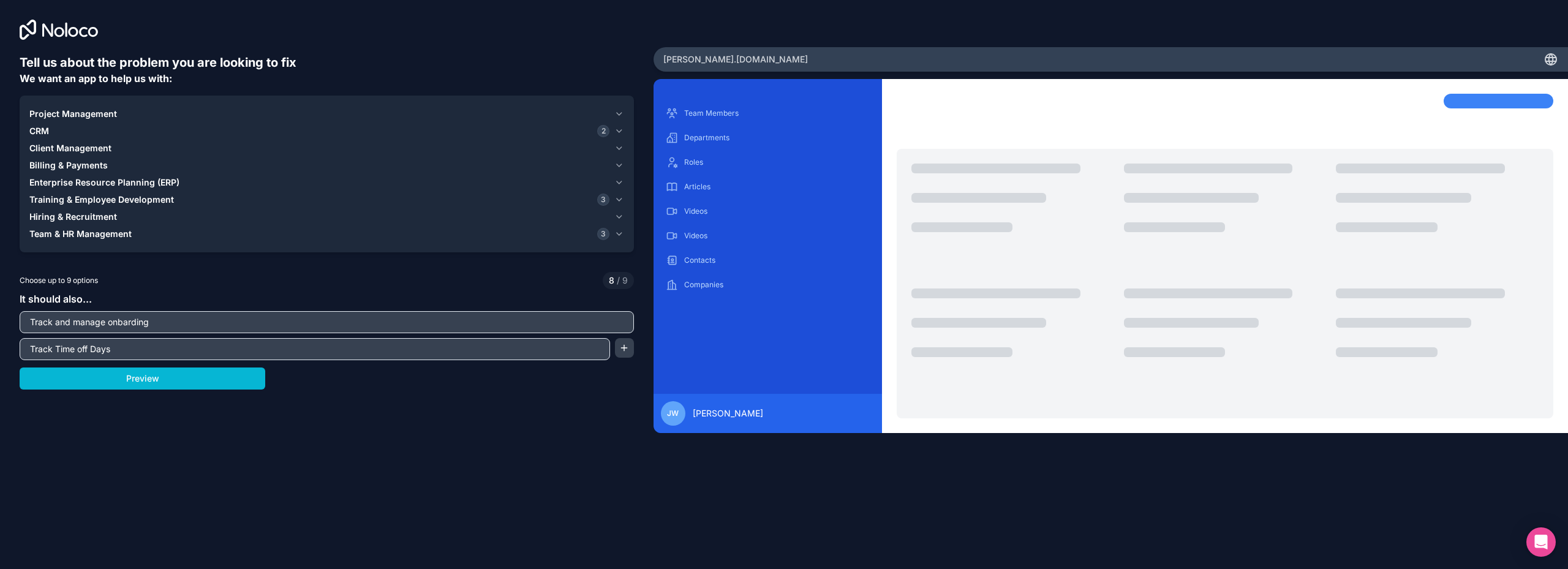
click at [87, 196] on span "Training & Employee Development" at bounding box center [101, 200] width 144 height 12
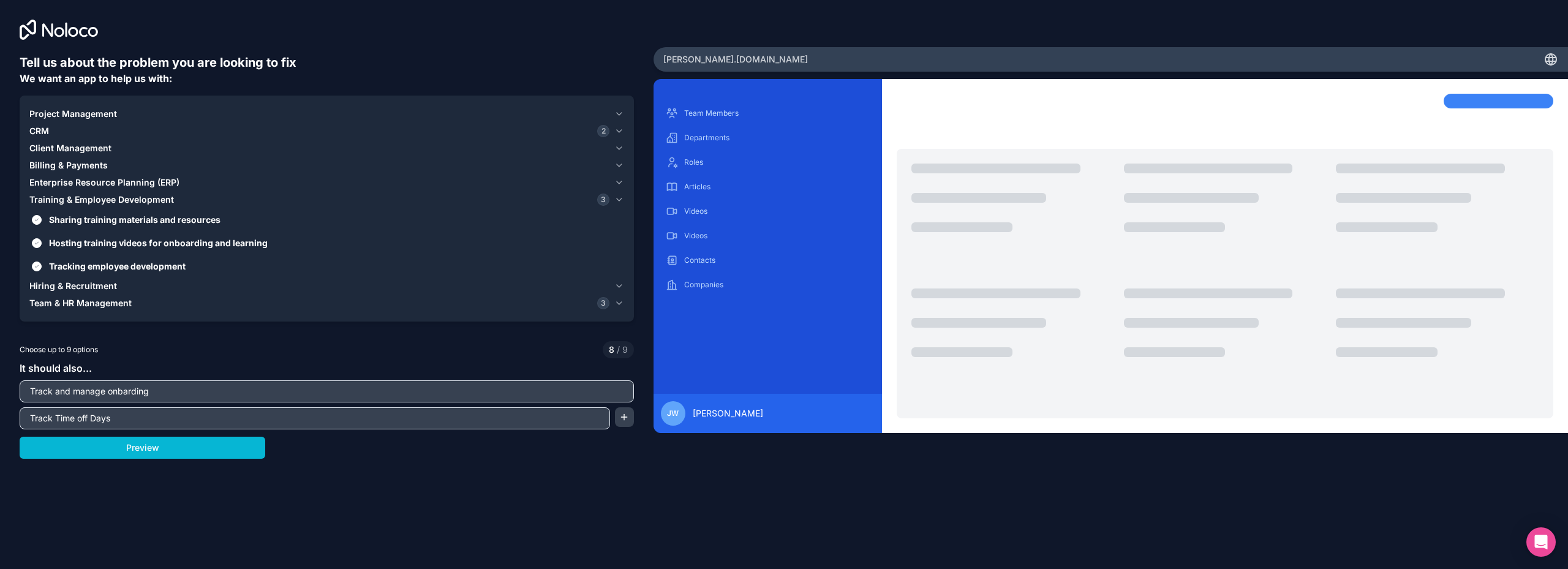
click at [87, 196] on span "Training & Employee Development" at bounding box center [101, 200] width 144 height 12
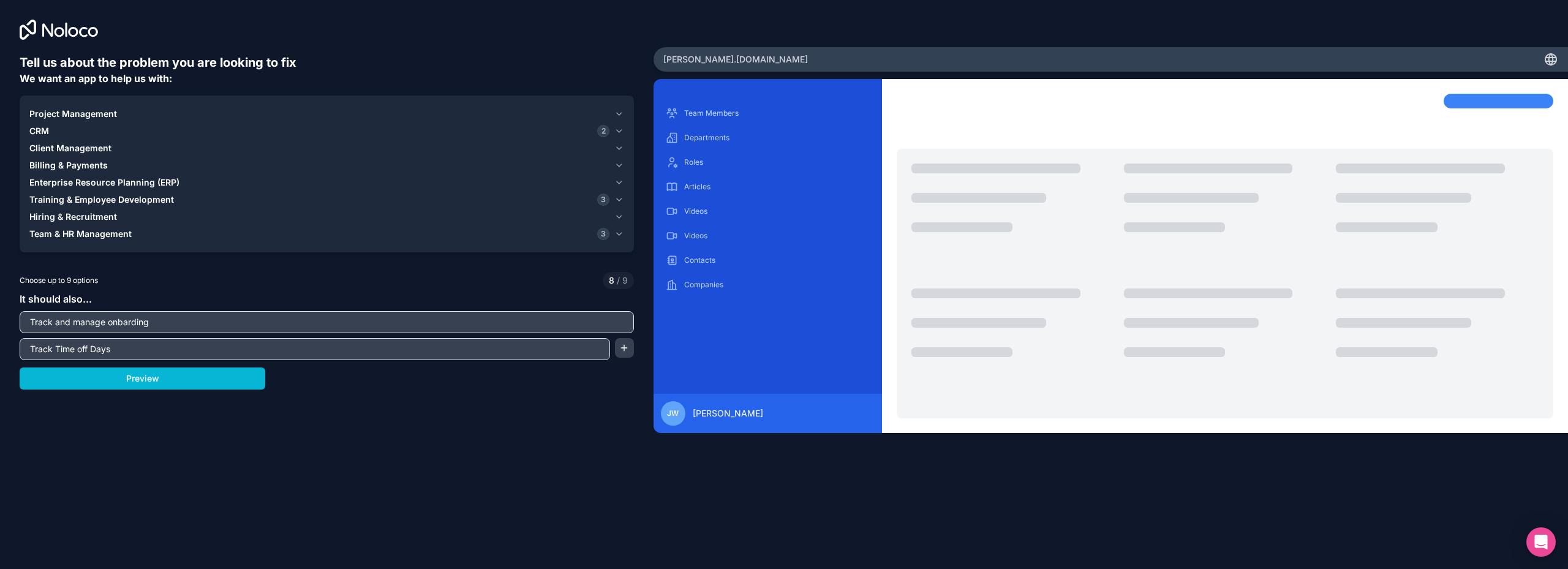
click at [91, 212] on span "Hiring & Recruitment" at bounding box center [73, 217] width 87 height 12
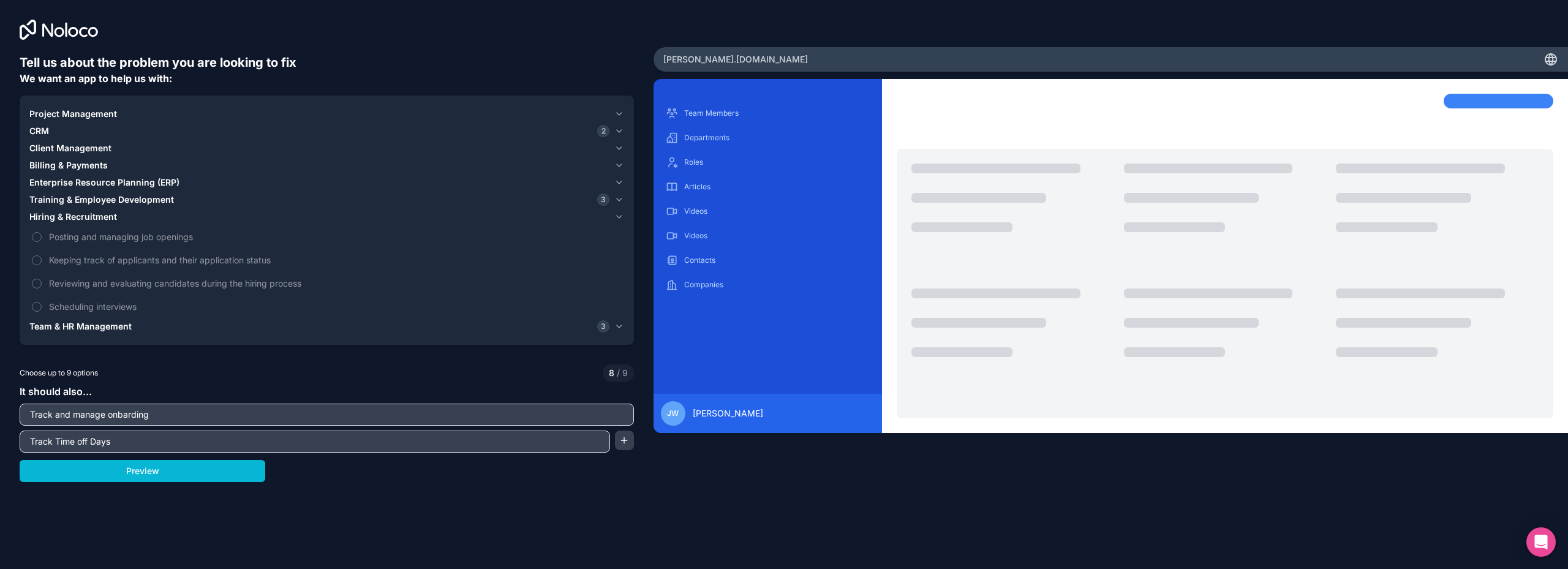
click at [91, 212] on span "Hiring & Recruitment" at bounding box center [73, 217] width 87 height 12
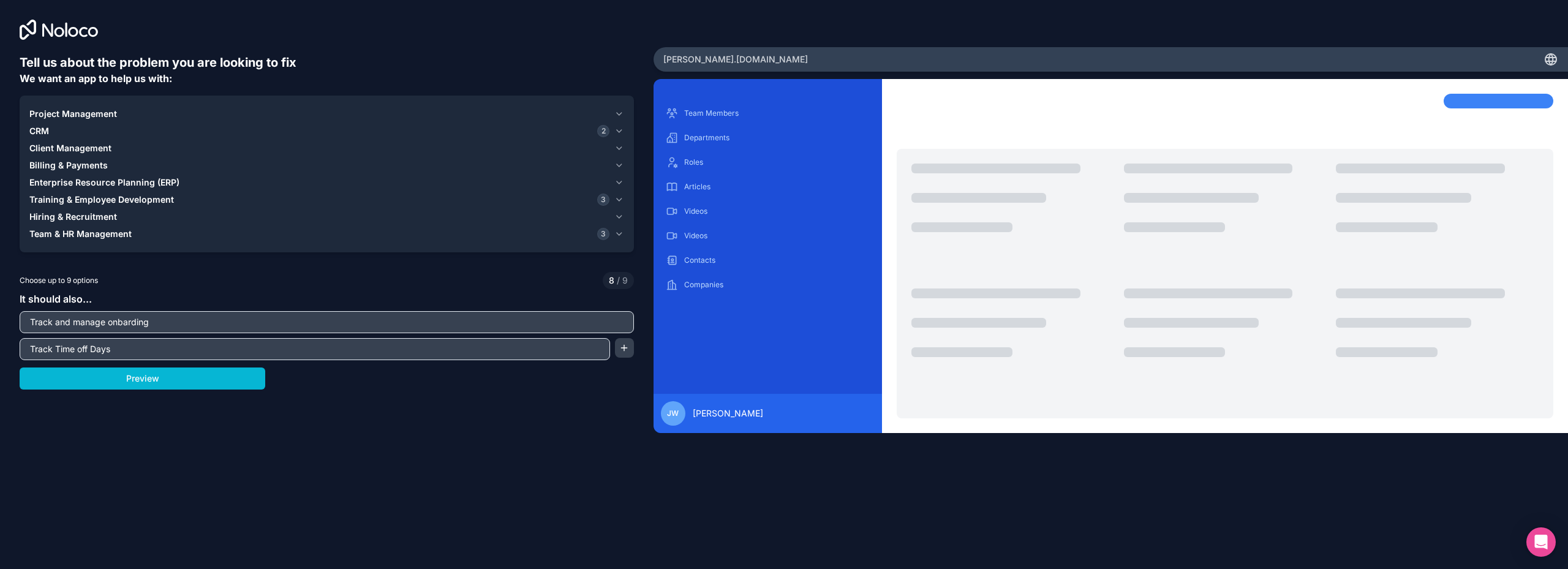
click at [94, 230] on span "Team & HR Management" at bounding box center [80, 233] width 102 height 12
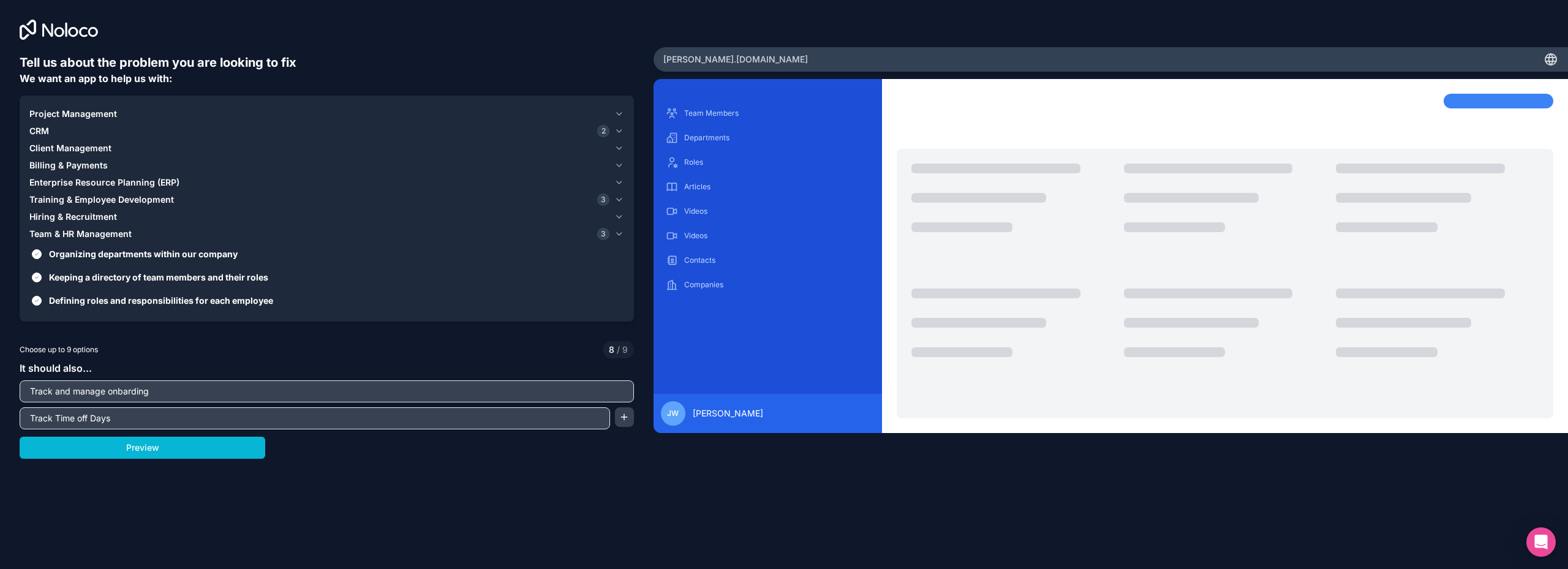
click at [94, 230] on span "Team & HR Management" at bounding box center [80, 233] width 102 height 12
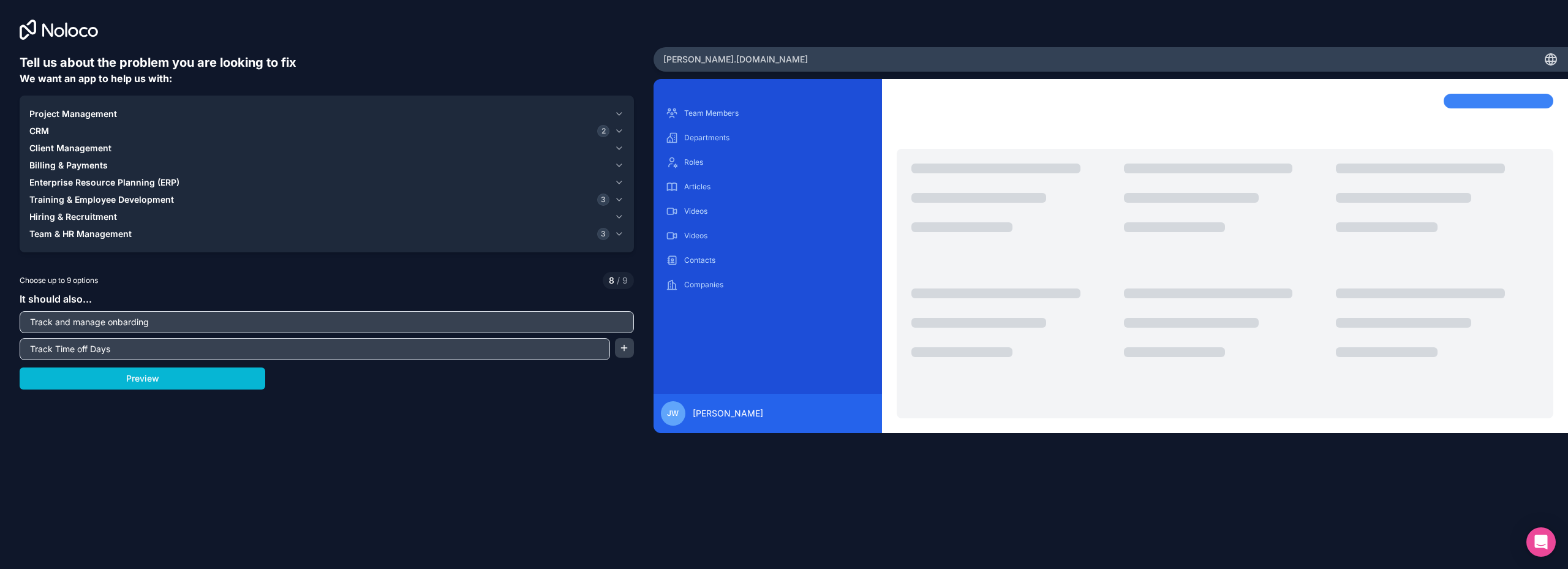
click at [613, 350] on div "Track Time off Days" at bounding box center [327, 348] width 614 height 22
click at [626, 350] on button "button" at bounding box center [624, 348] width 19 height 20
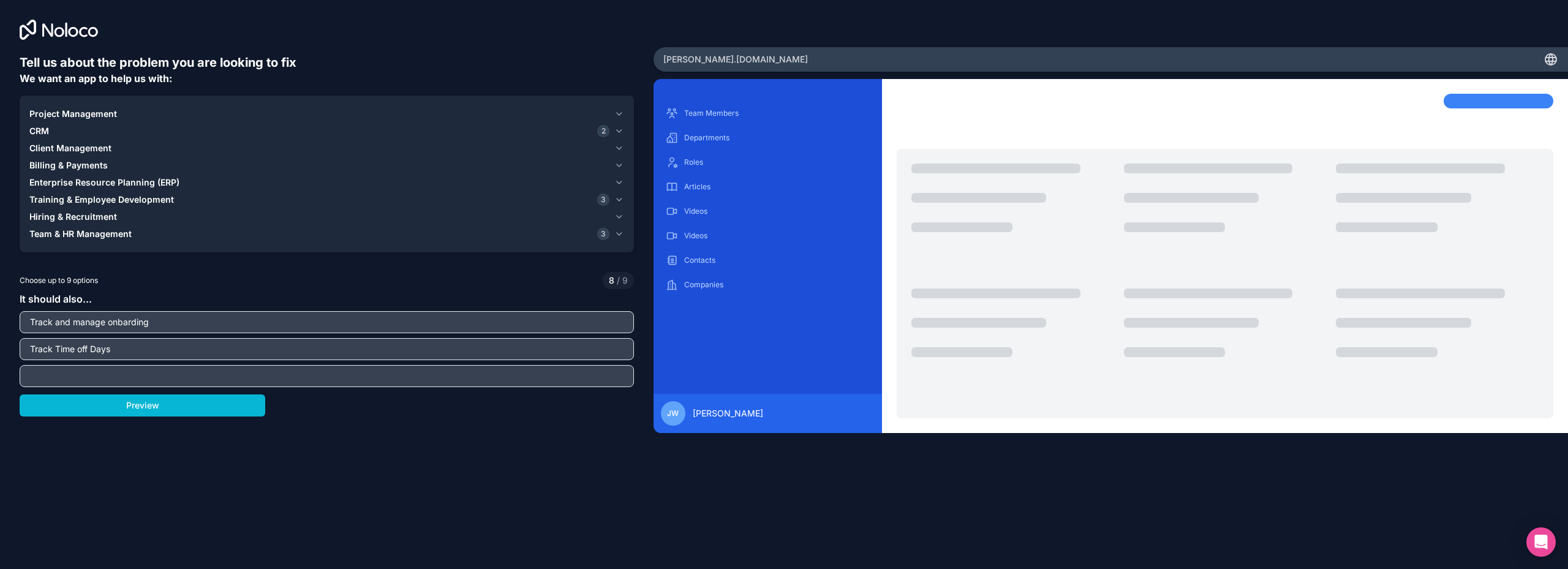
click at [110, 375] on input "text" at bounding box center [326, 376] width 608 height 17
type input "Track and manage offboarding"
click at [56, 408] on button "Preview" at bounding box center [143, 405] width 246 height 22
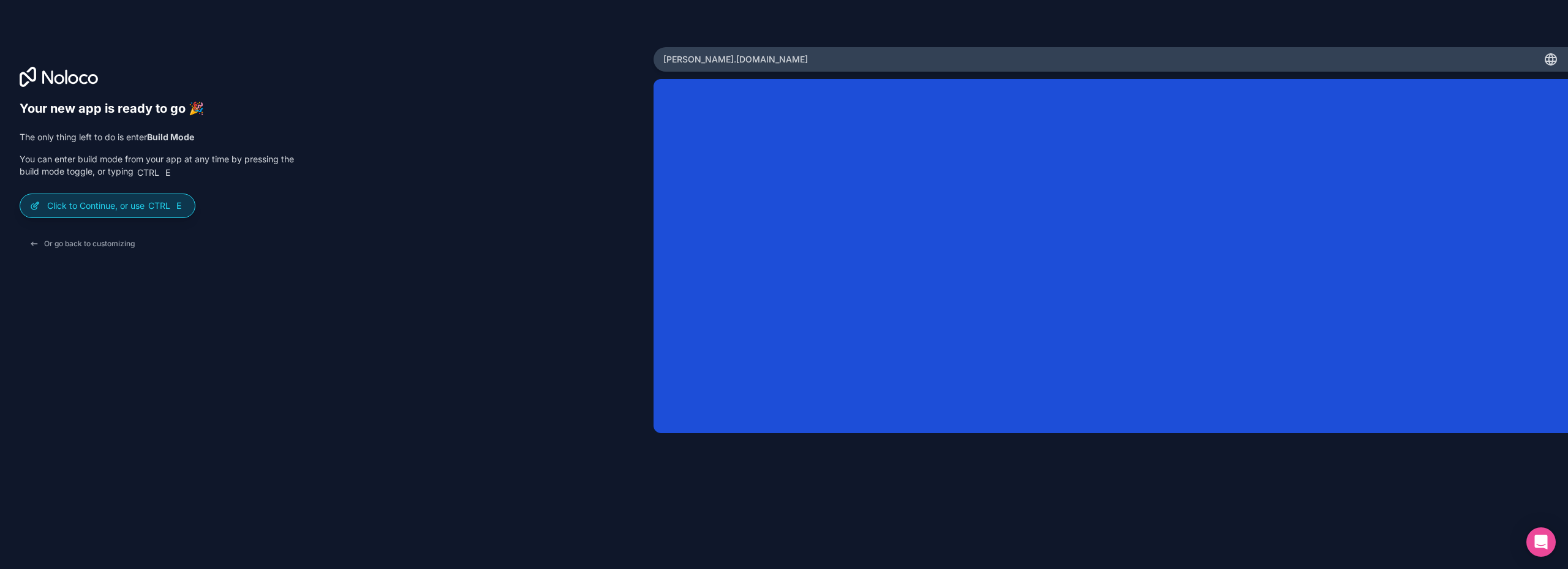
click at [110, 201] on p "Click to Continue, or use Ctrl E" at bounding box center [116, 206] width 138 height 12
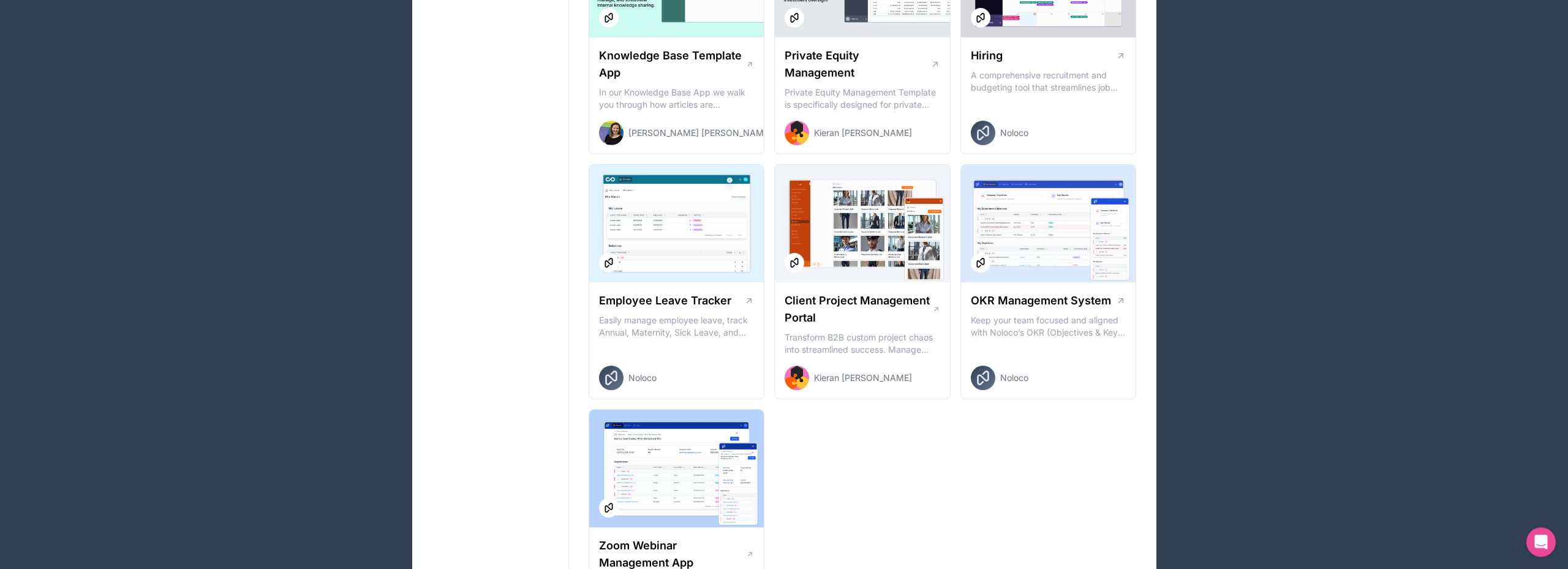
scroll to position [1624, 0]
